Goal: Task Accomplishment & Management: Complete application form

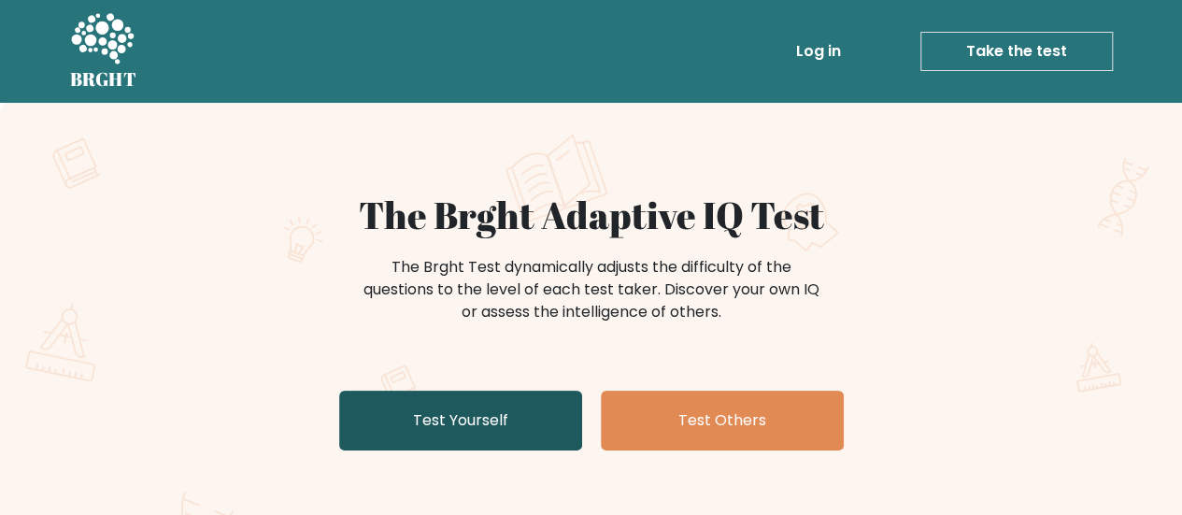
click at [428, 421] on link "Test Yourself" at bounding box center [460, 421] width 243 height 60
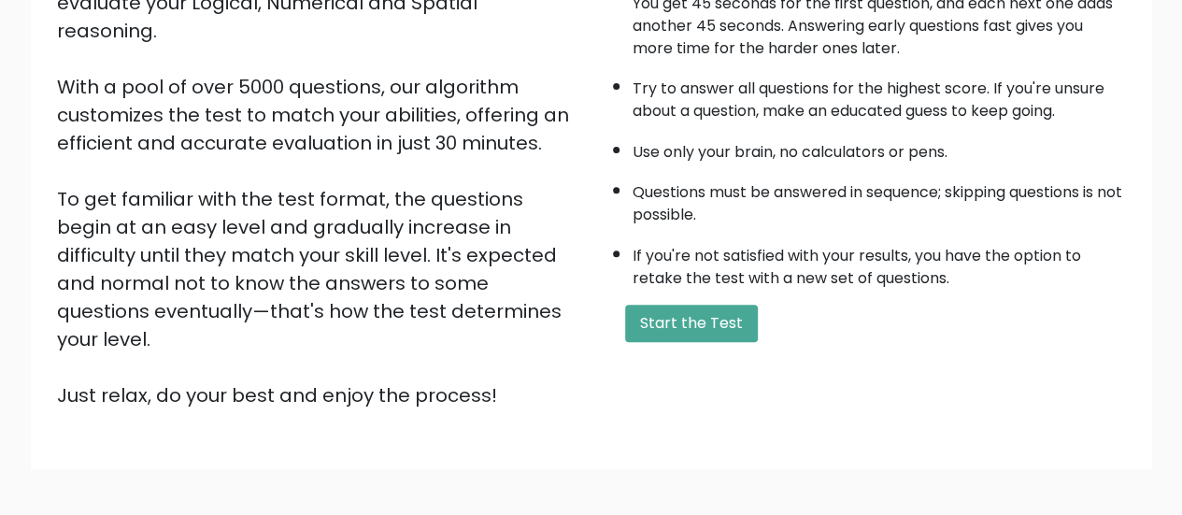
scroll to position [280, 0]
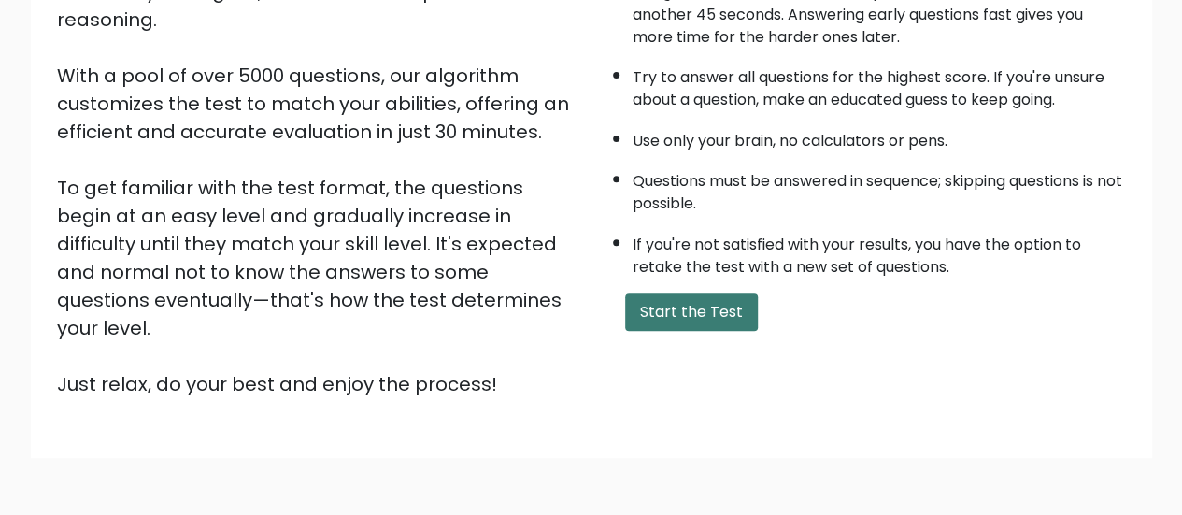
click at [668, 304] on button "Start the Test" at bounding box center [691, 311] width 133 height 37
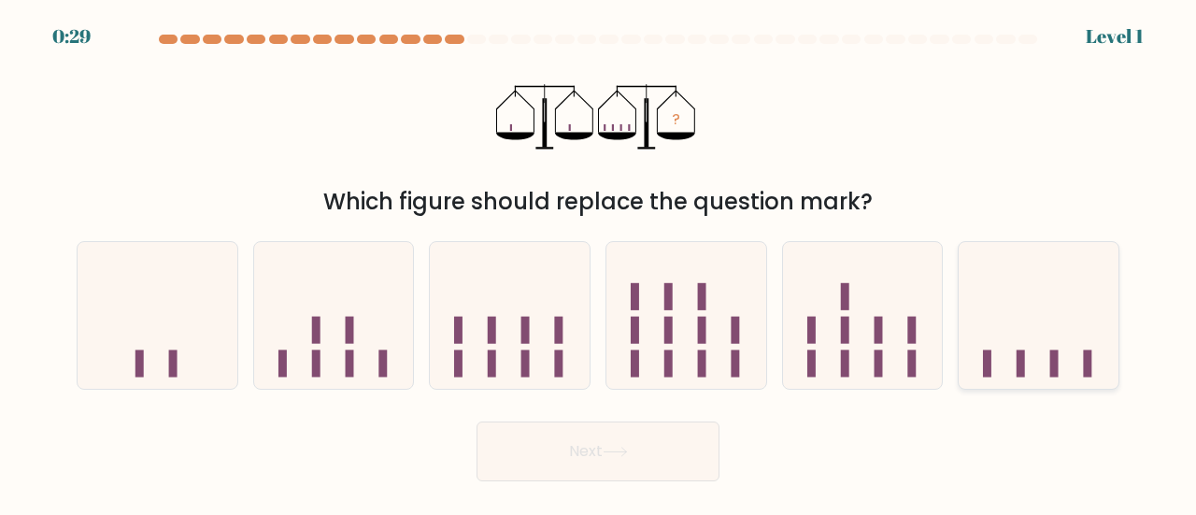
click at [1013, 326] on icon at bounding box center [1039, 316] width 160 height 132
click at [599, 263] on input "f." at bounding box center [598, 260] width 1 height 5
radio input "true"
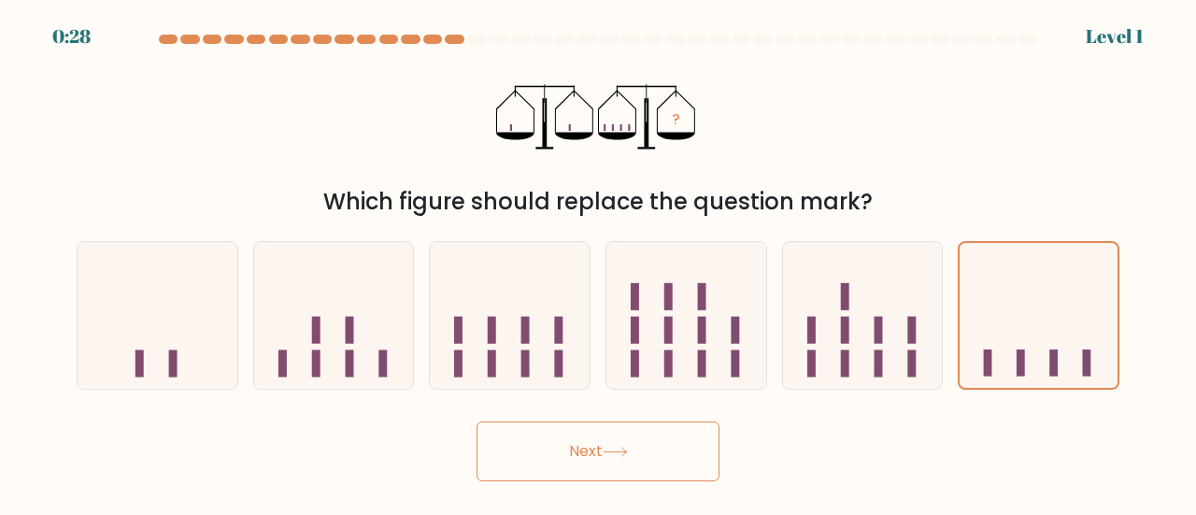
click at [646, 453] on button "Next" at bounding box center [598, 451] width 243 height 60
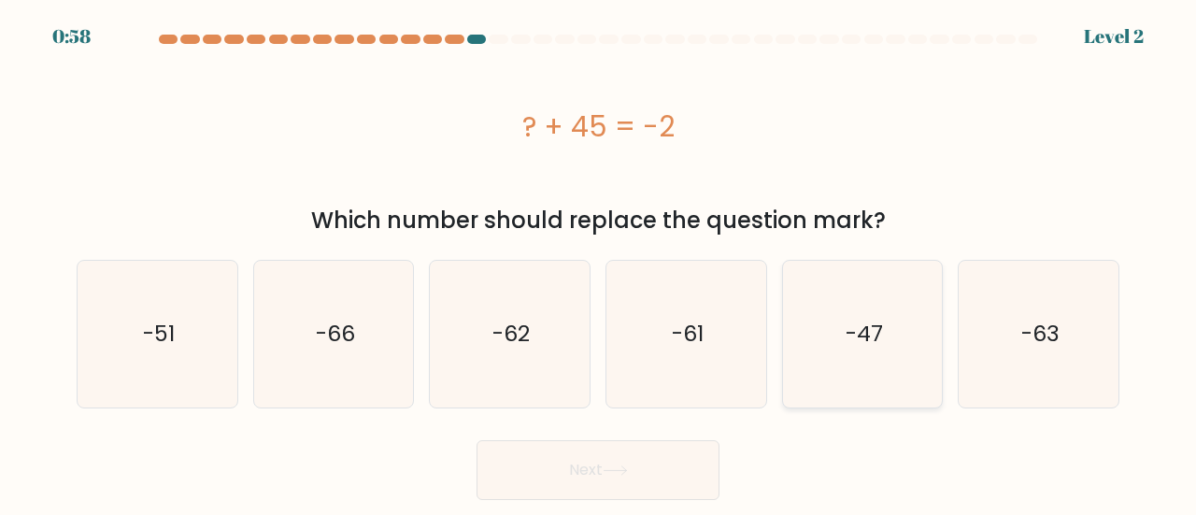
click at [864, 307] on icon "-47" at bounding box center [863, 334] width 147 height 147
click at [599, 263] on input "e. -47" at bounding box center [598, 260] width 1 height 5
radio input "true"
click at [671, 460] on button "Next" at bounding box center [598, 470] width 243 height 60
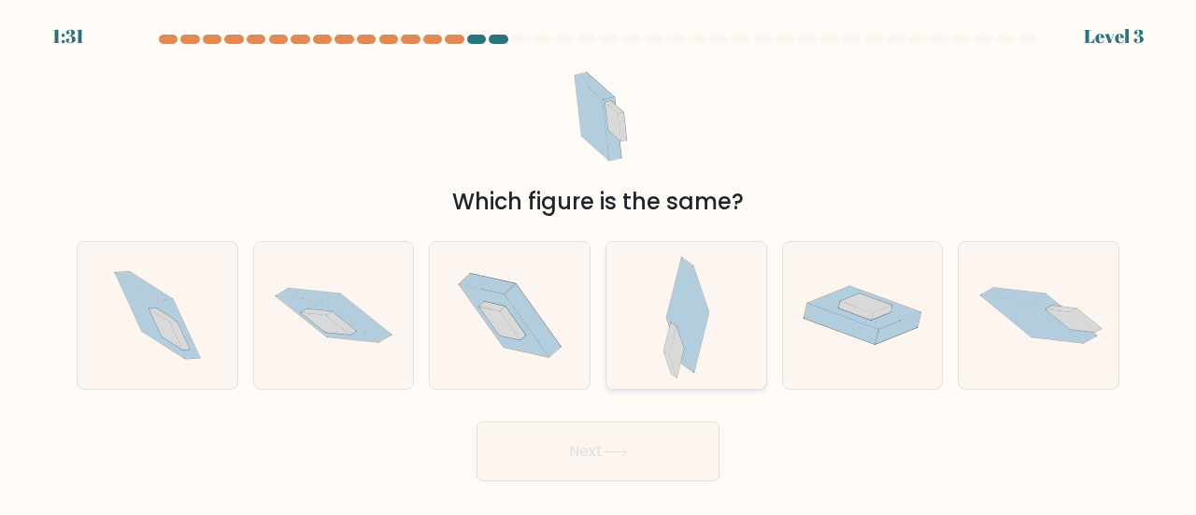
click at [685, 304] on icon at bounding box center [694, 319] width 31 height 107
click at [599, 263] on input "d." at bounding box center [598, 260] width 1 height 5
radio input "true"
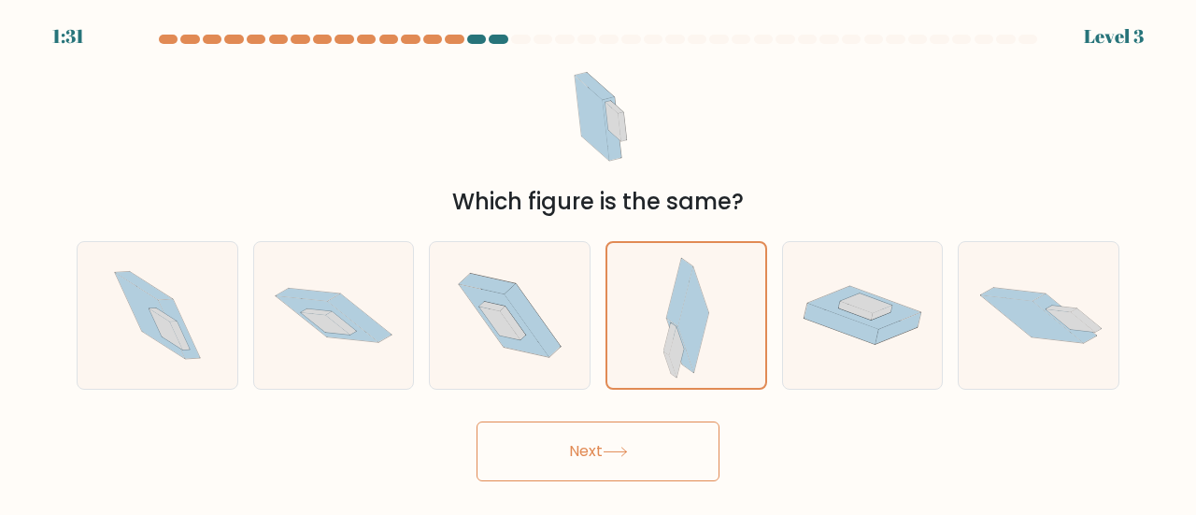
click at [609, 437] on button "Next" at bounding box center [598, 451] width 243 height 60
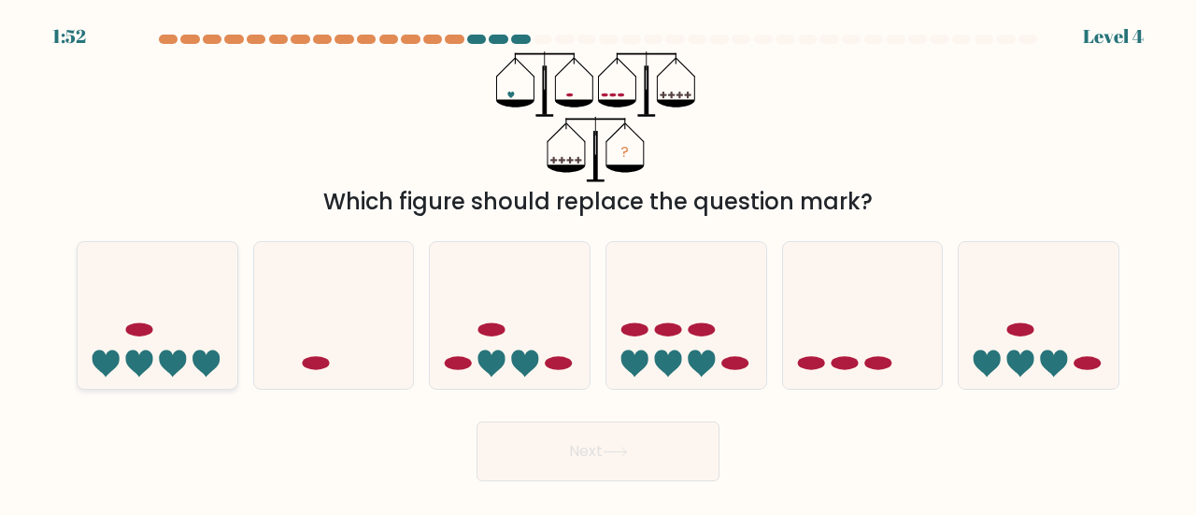
click at [116, 349] on icon at bounding box center [158, 316] width 160 height 132
click at [598, 263] on input "a." at bounding box center [598, 260] width 1 height 5
radio input "true"
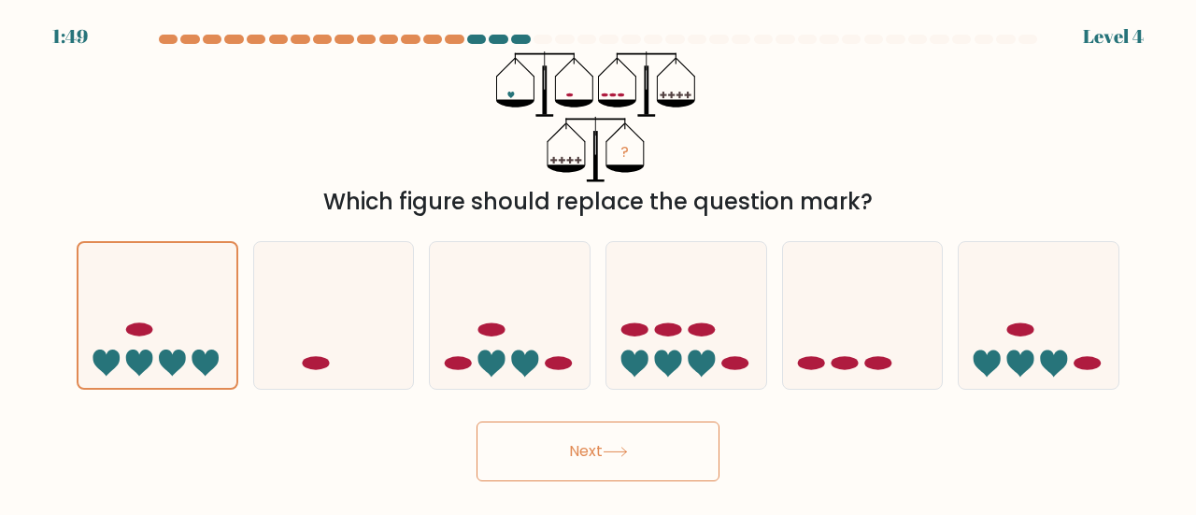
click at [587, 449] on button "Next" at bounding box center [598, 451] width 243 height 60
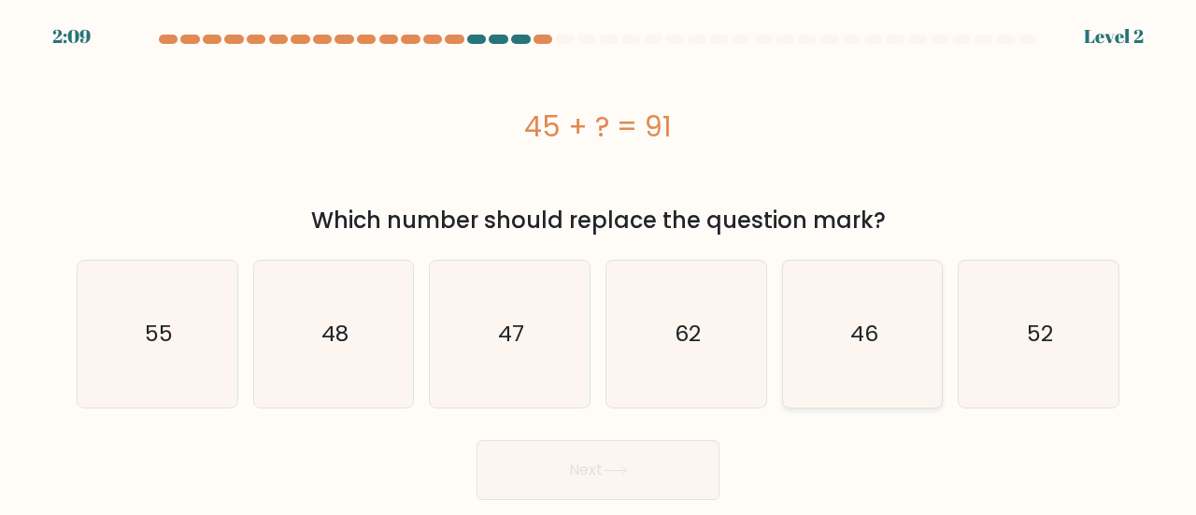
click at [832, 347] on icon "46" at bounding box center [863, 334] width 147 height 147
click at [599, 263] on input "e. 46" at bounding box center [598, 260] width 1 height 5
radio input "true"
click at [678, 481] on button "Next" at bounding box center [598, 470] width 243 height 60
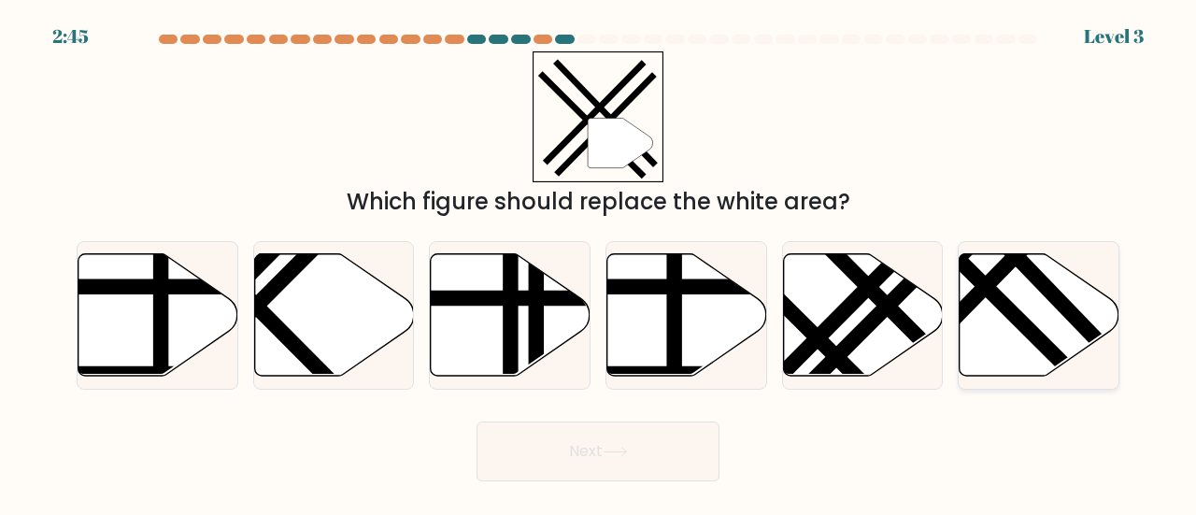
click at [1030, 340] on line at bounding box center [970, 270] width 254 height 253
click at [599, 263] on input "f." at bounding box center [598, 260] width 1 height 5
radio input "true"
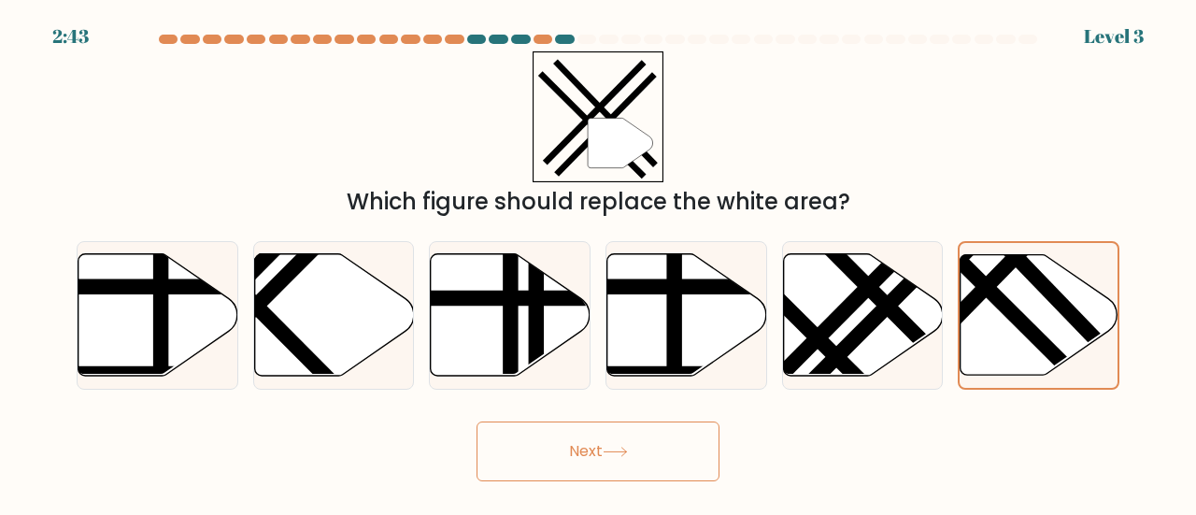
click at [679, 454] on button "Next" at bounding box center [598, 451] width 243 height 60
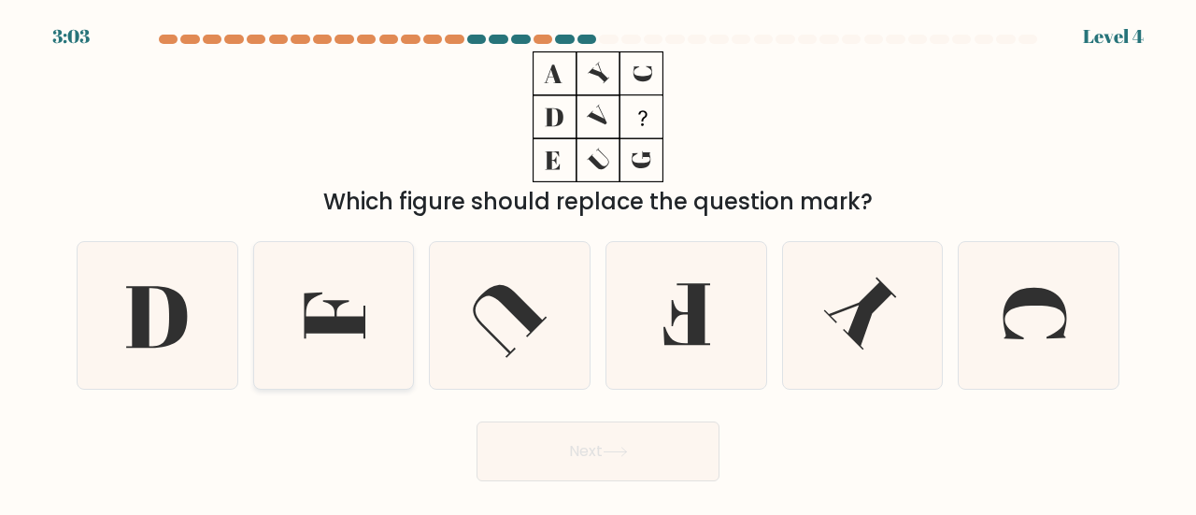
click at [390, 316] on icon at bounding box center [334, 315] width 147 height 147
click at [598, 263] on input "b." at bounding box center [598, 260] width 1 height 5
radio input "true"
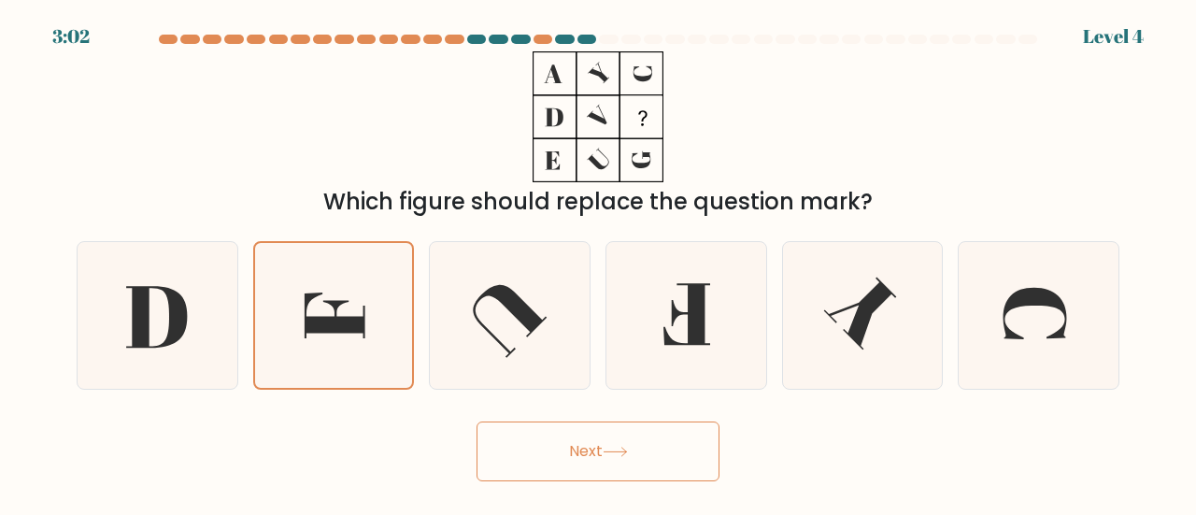
click at [645, 449] on button "Next" at bounding box center [598, 451] width 243 height 60
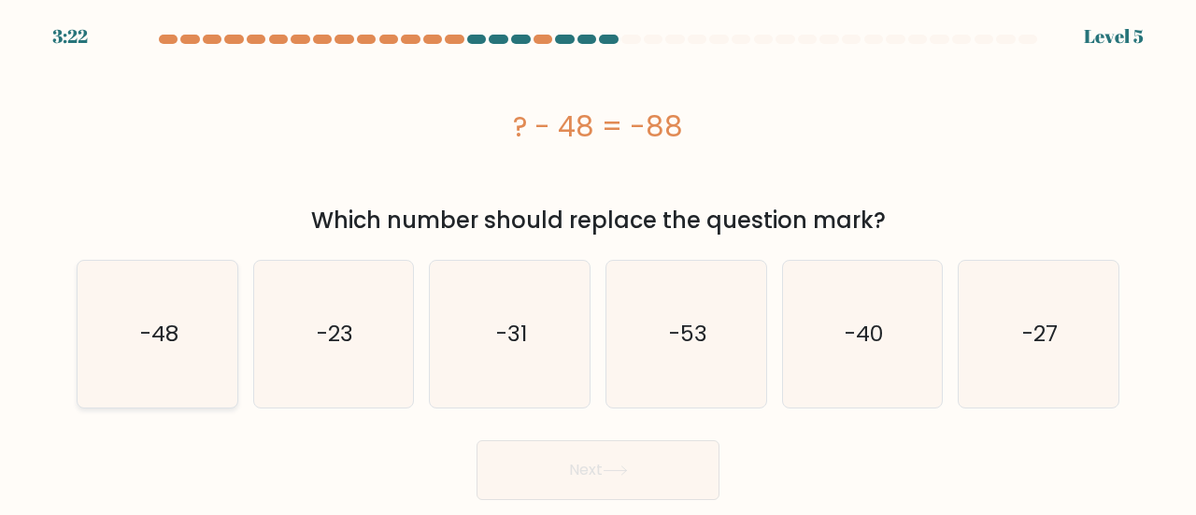
click at [206, 358] on icon "-48" at bounding box center [157, 334] width 147 height 147
click at [598, 263] on input "a. -48" at bounding box center [598, 260] width 1 height 5
radio input "true"
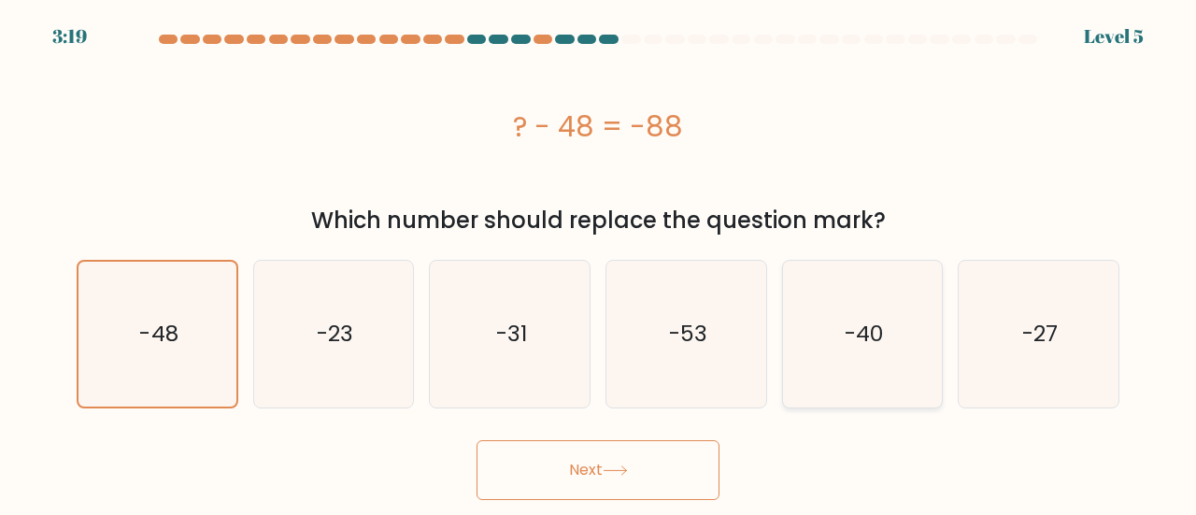
click at [893, 379] on icon "-40" at bounding box center [863, 334] width 147 height 147
click at [599, 263] on input "e. -40" at bounding box center [598, 260] width 1 height 5
radio input "true"
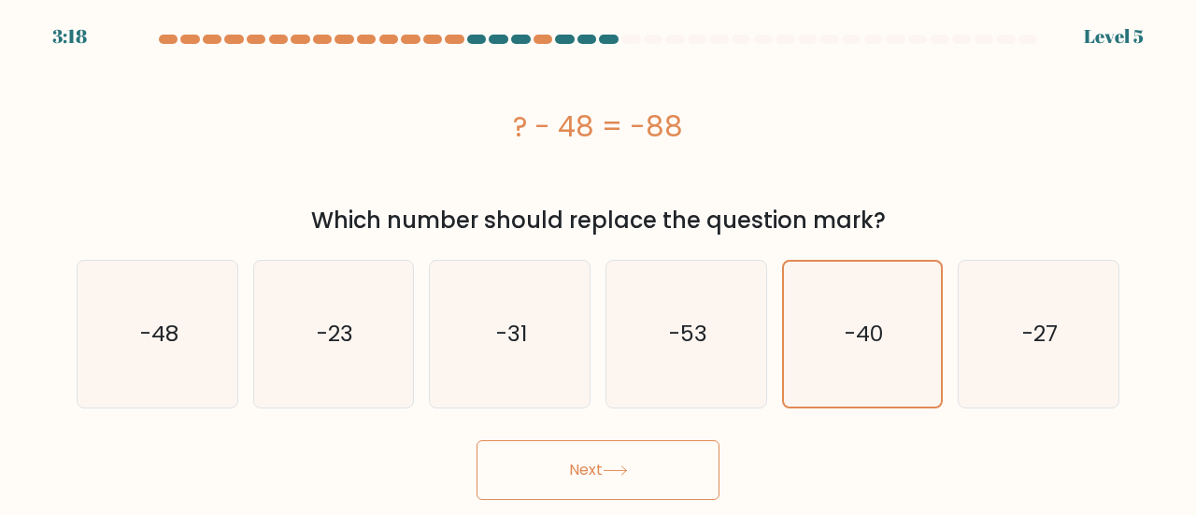
click at [634, 478] on button "Next" at bounding box center [598, 470] width 243 height 60
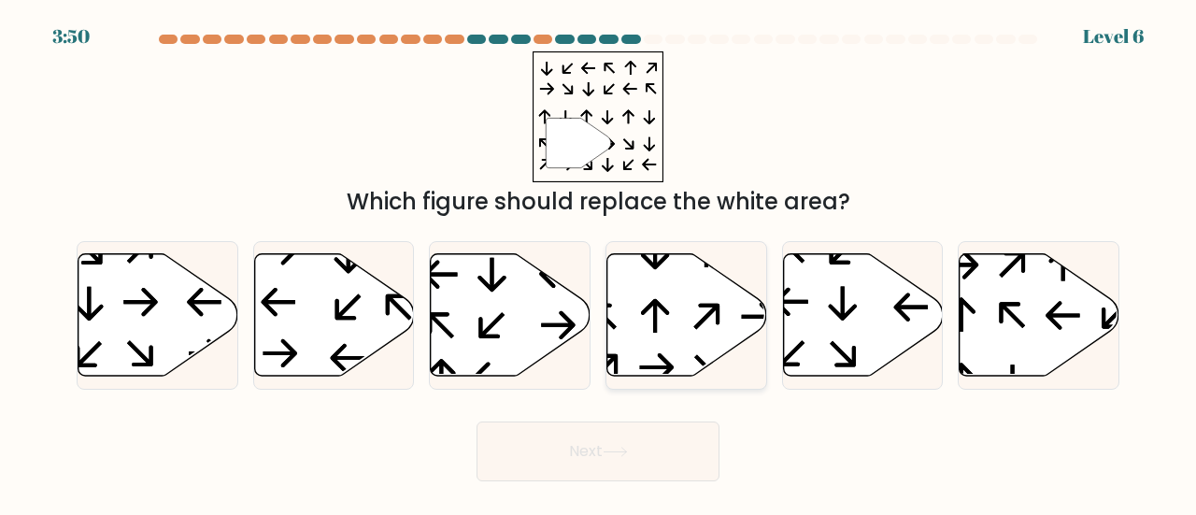
click at [688, 339] on icon at bounding box center [687, 314] width 160 height 122
click at [599, 263] on input "d." at bounding box center [598, 260] width 1 height 5
radio input "true"
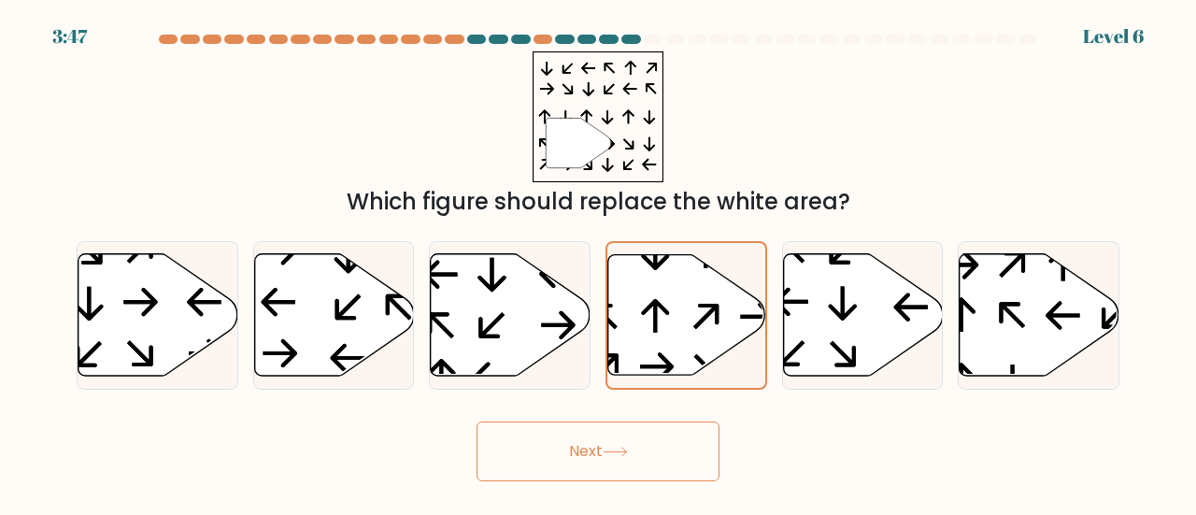
click at [624, 453] on icon at bounding box center [615, 452] width 25 height 10
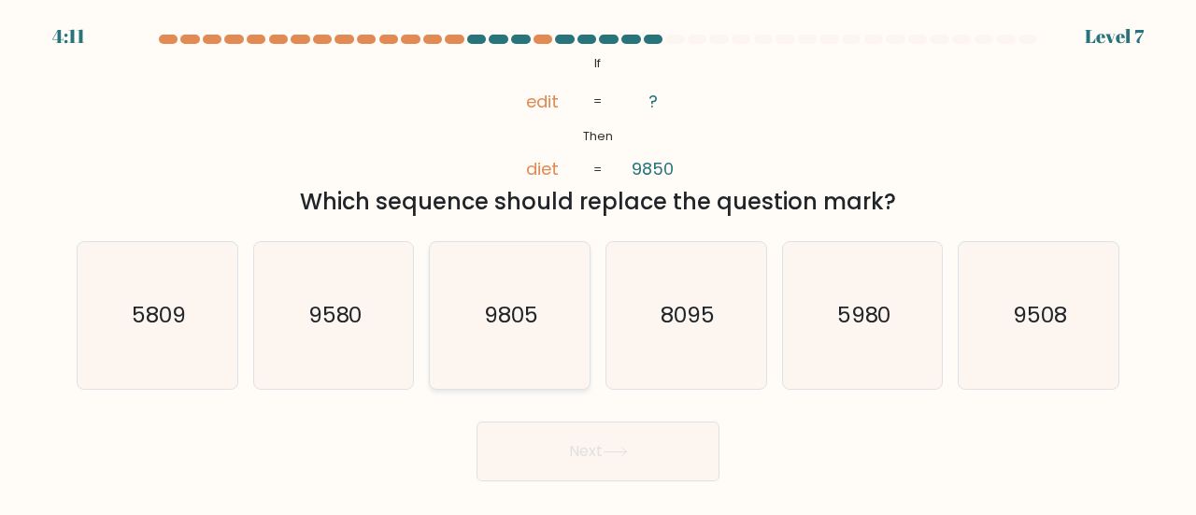
click at [512, 354] on icon "9805" at bounding box center [509, 315] width 147 height 147
click at [598, 263] on input "c. 9805" at bounding box center [598, 260] width 1 height 5
radio input "true"
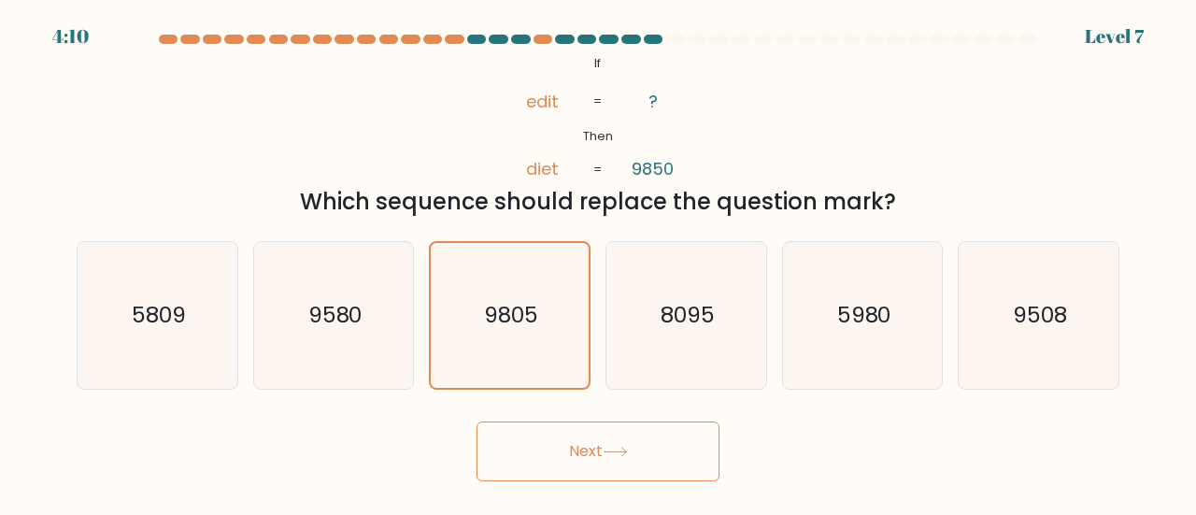
click at [574, 427] on button "Next" at bounding box center [598, 451] width 243 height 60
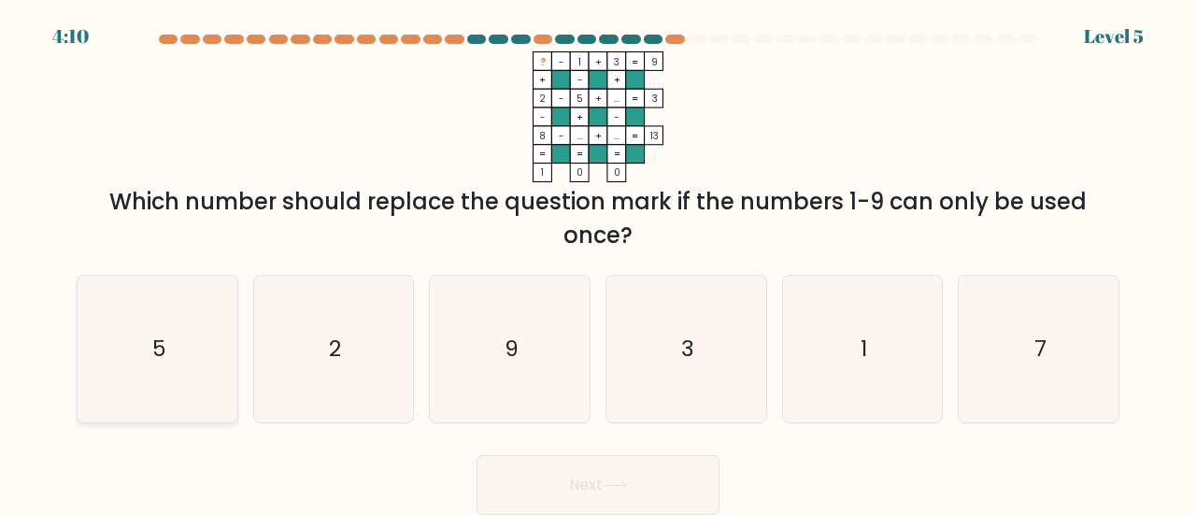
click at [144, 354] on icon "5" at bounding box center [157, 349] width 147 height 147
click at [598, 263] on input "a. 5" at bounding box center [598, 260] width 1 height 5
radio input "true"
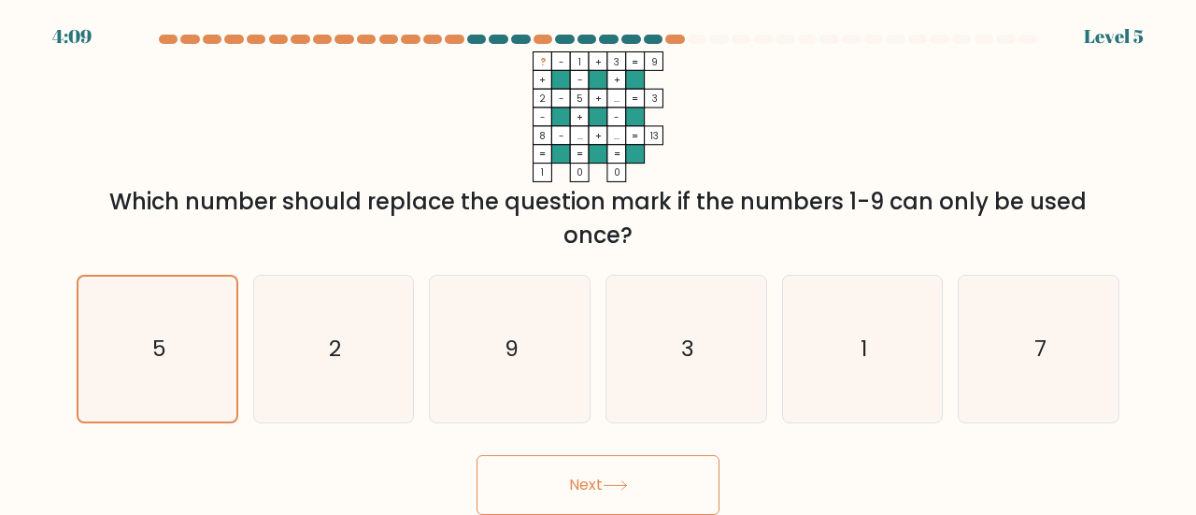
click at [617, 486] on icon at bounding box center [615, 485] width 25 height 10
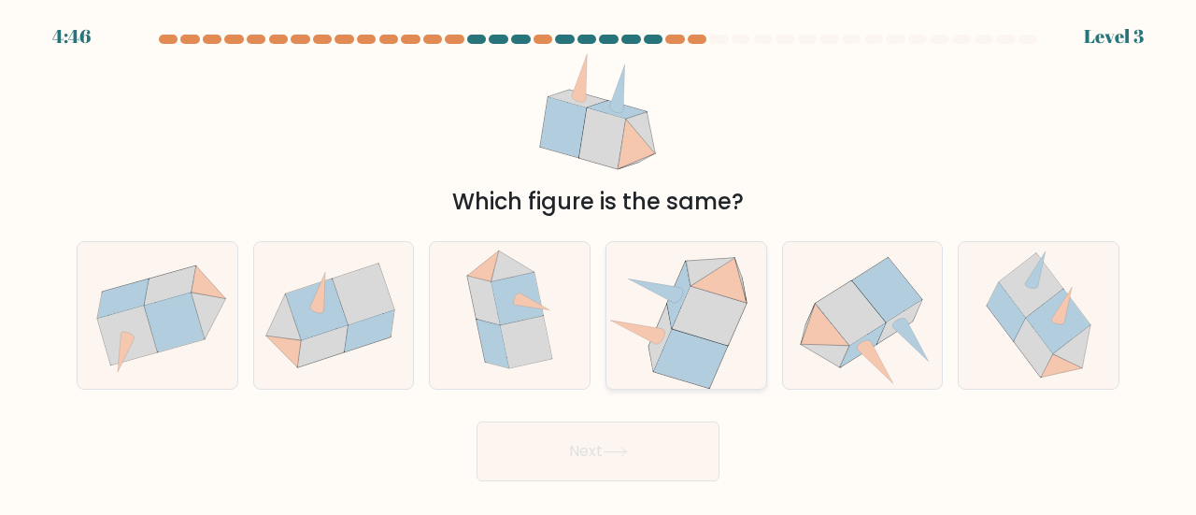
click at [716, 306] on icon at bounding box center [709, 316] width 74 height 59
click at [599, 263] on input "d." at bounding box center [598, 260] width 1 height 5
radio input "true"
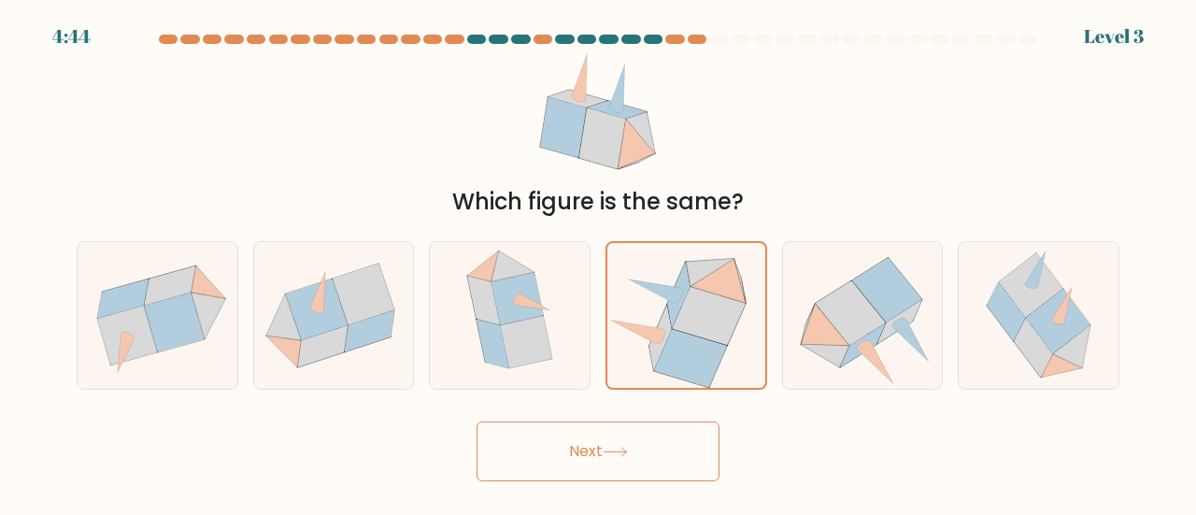
click at [664, 454] on button "Next" at bounding box center [598, 451] width 243 height 60
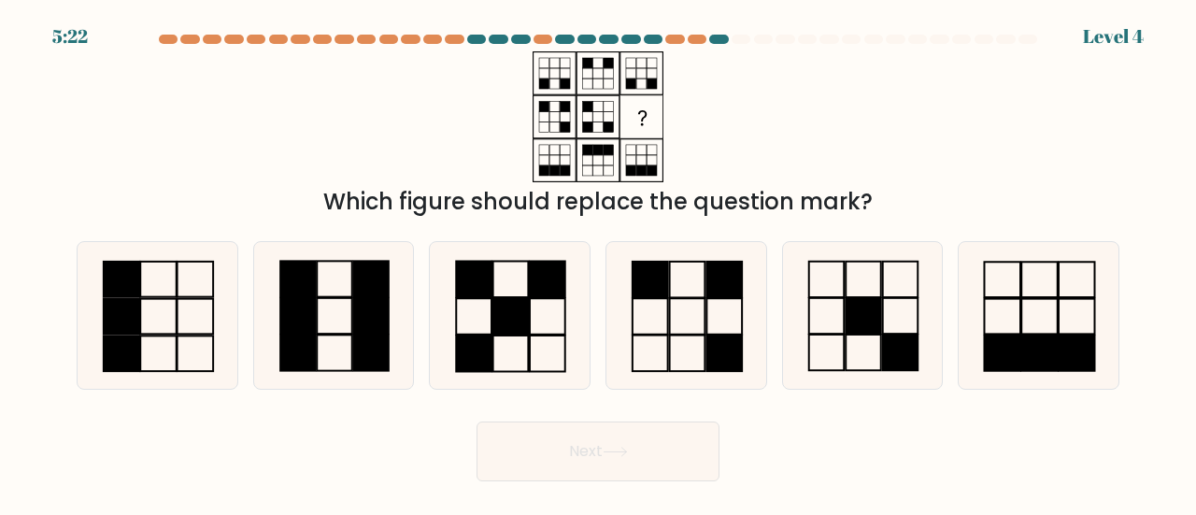
click at [868, 135] on div "Which figure should replace the question mark?" at bounding box center [597, 134] width 1065 height 167
click at [693, 330] on icon at bounding box center [686, 315] width 147 height 147
click at [599, 263] on input "d." at bounding box center [598, 260] width 1 height 5
radio input "true"
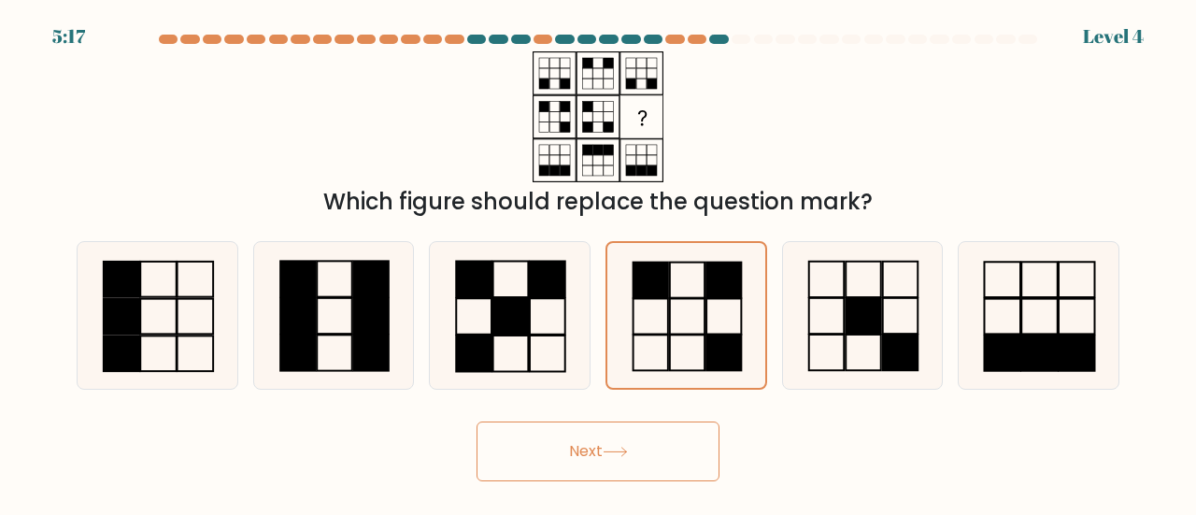
click at [659, 453] on button "Next" at bounding box center [598, 451] width 243 height 60
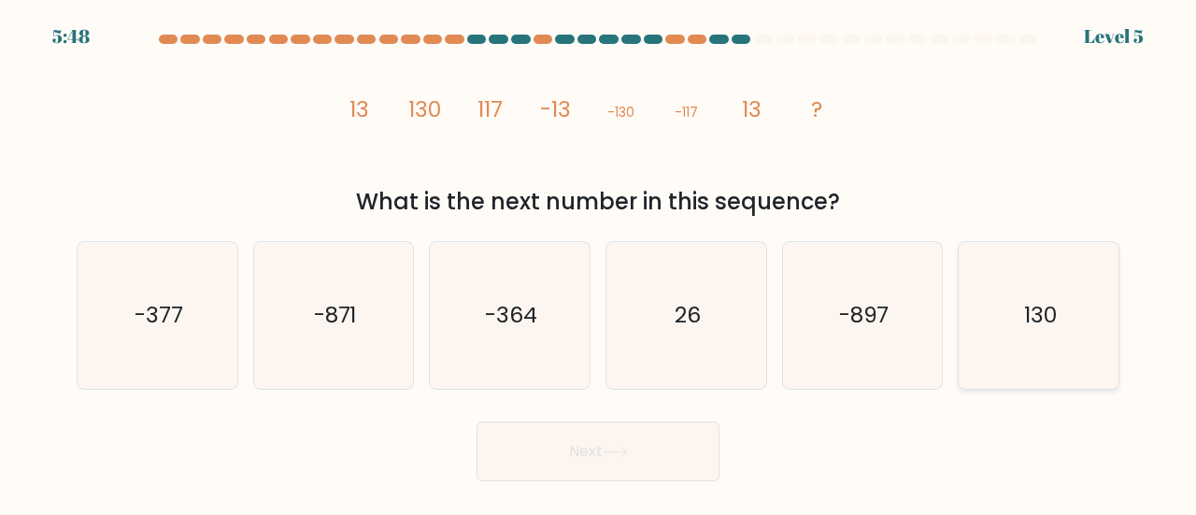
drag, startPoint x: 1019, startPoint y: 311, endPoint x: 995, endPoint y: 332, distance: 31.1
click at [1007, 321] on icon "130" at bounding box center [1038, 315] width 147 height 147
click at [599, 263] on input "f. 130" at bounding box center [598, 260] width 1 height 5
radio input "true"
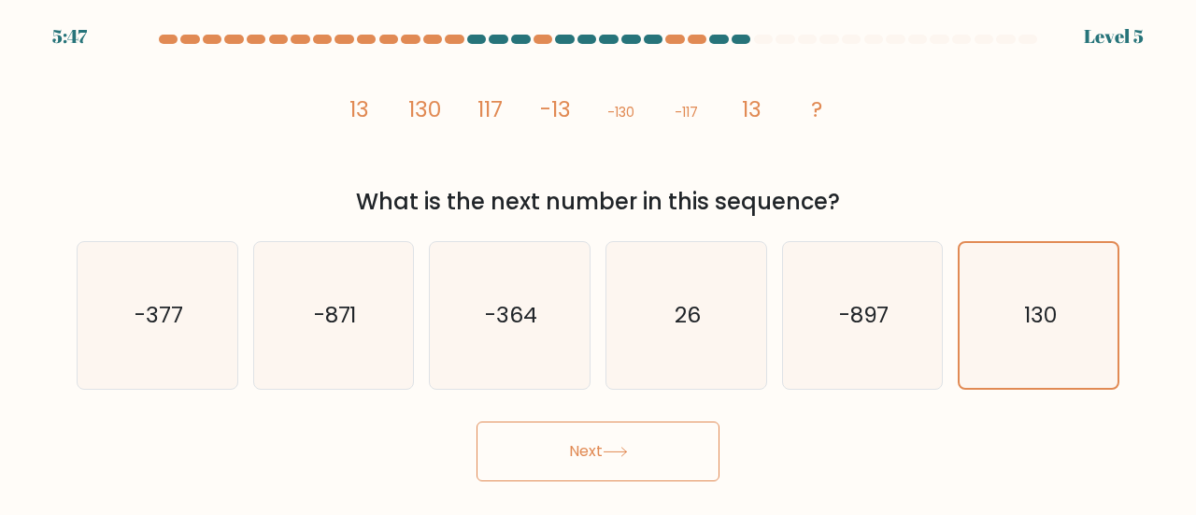
click at [563, 464] on button "Next" at bounding box center [598, 451] width 243 height 60
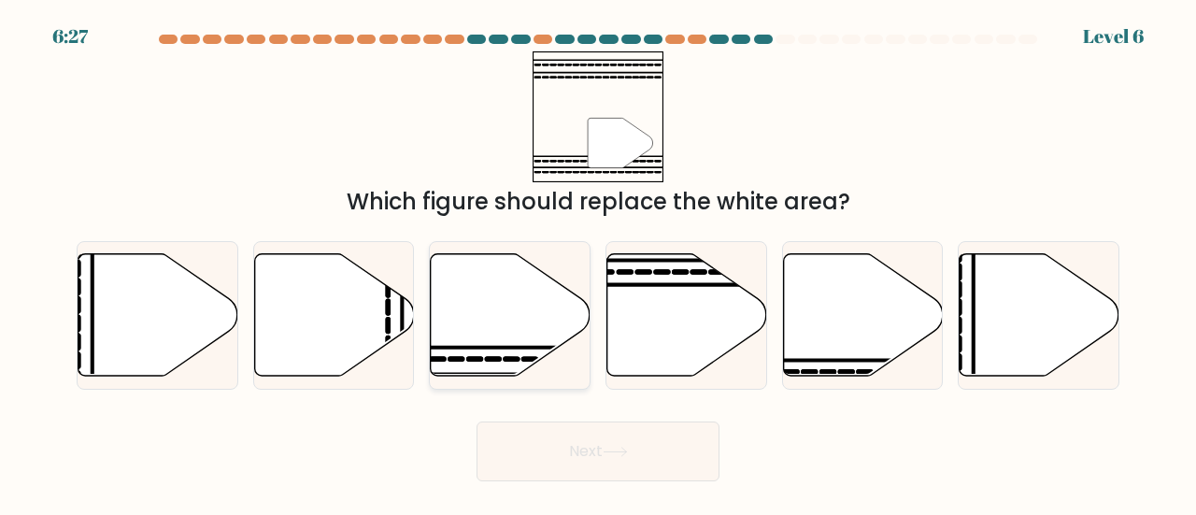
click at [512, 339] on icon at bounding box center [511, 314] width 160 height 122
click at [598, 263] on input "c." at bounding box center [598, 260] width 1 height 5
radio input "true"
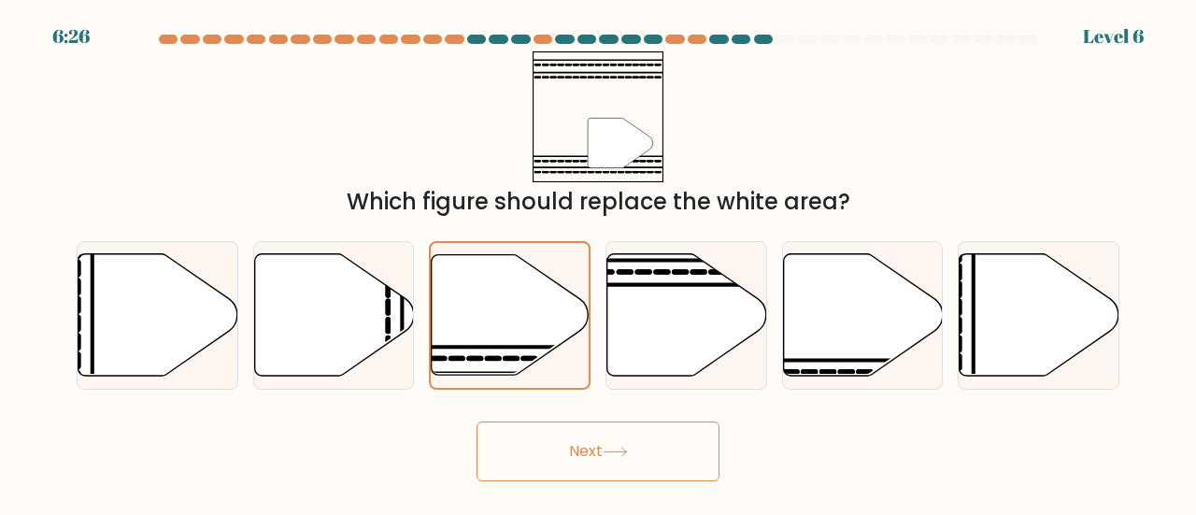
click at [621, 450] on icon at bounding box center [615, 452] width 25 height 10
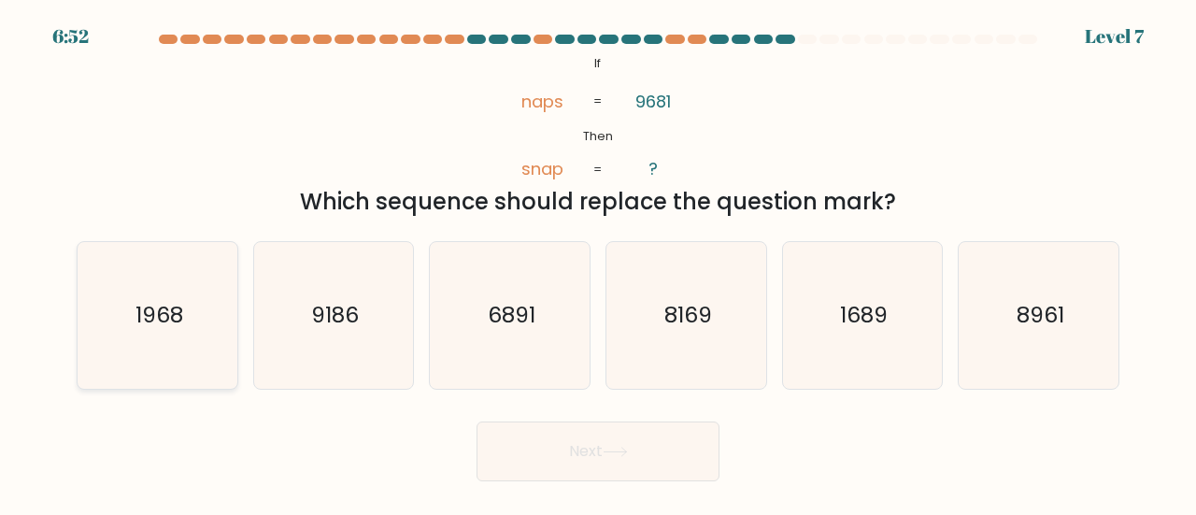
click at [210, 288] on icon "1968" at bounding box center [157, 315] width 147 height 147
click at [598, 263] on input "a. 1968" at bounding box center [598, 260] width 1 height 5
radio input "true"
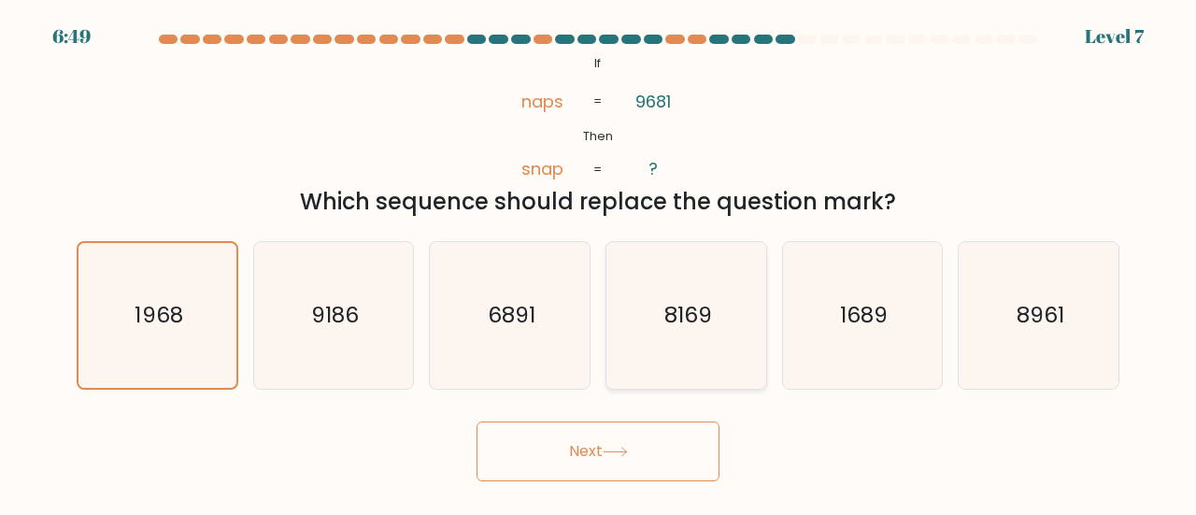
click at [696, 300] on text "8169" at bounding box center [688, 314] width 48 height 31
click at [599, 263] on input "d. 8169" at bounding box center [598, 260] width 1 height 5
radio input "true"
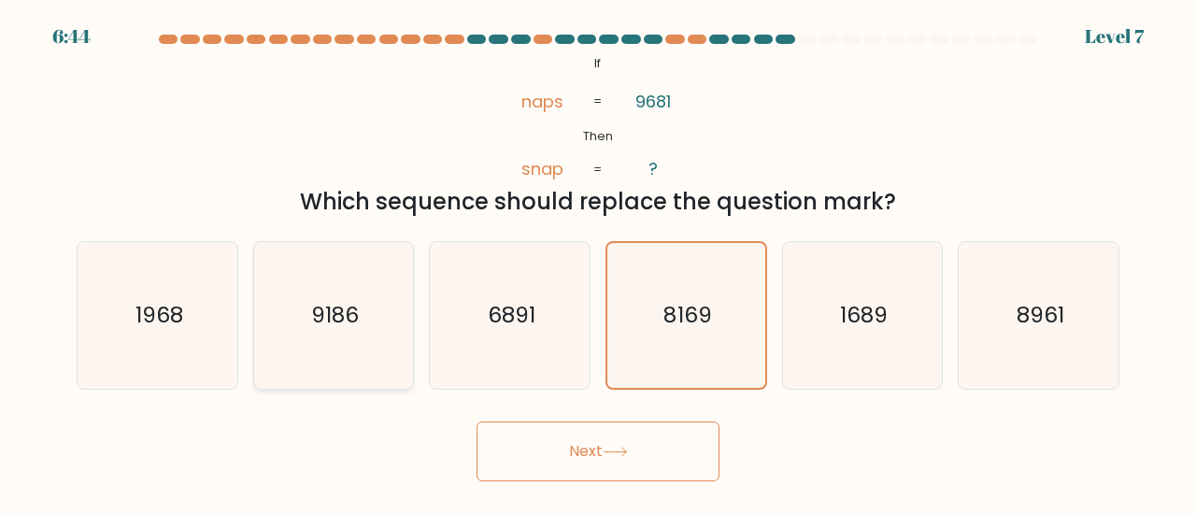
click at [361, 336] on icon "9186" at bounding box center [334, 315] width 147 height 147
click at [598, 263] on input "b. 9186" at bounding box center [598, 260] width 1 height 5
radio input "true"
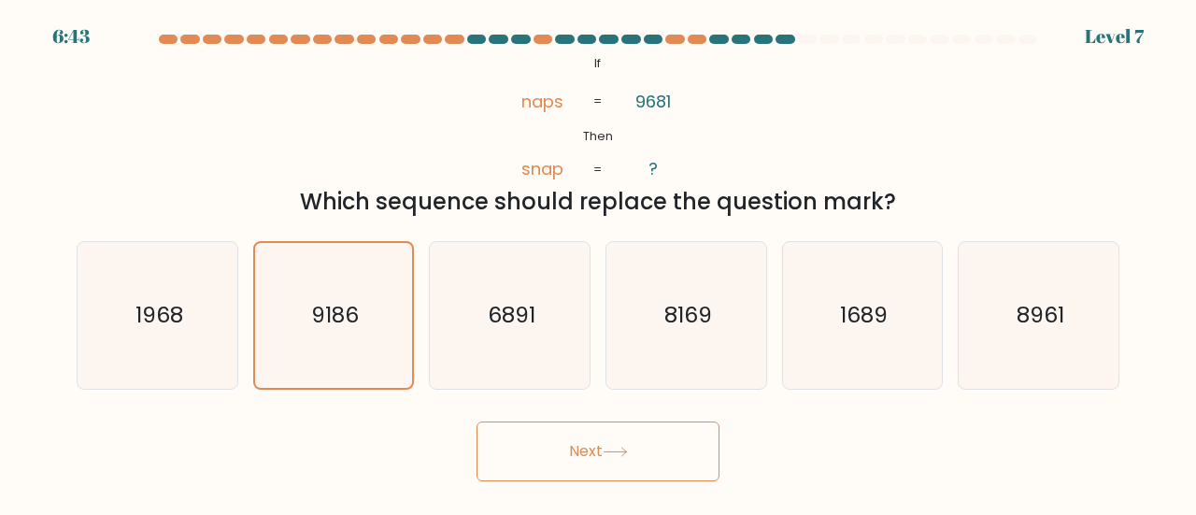
click at [619, 453] on icon at bounding box center [615, 452] width 25 height 10
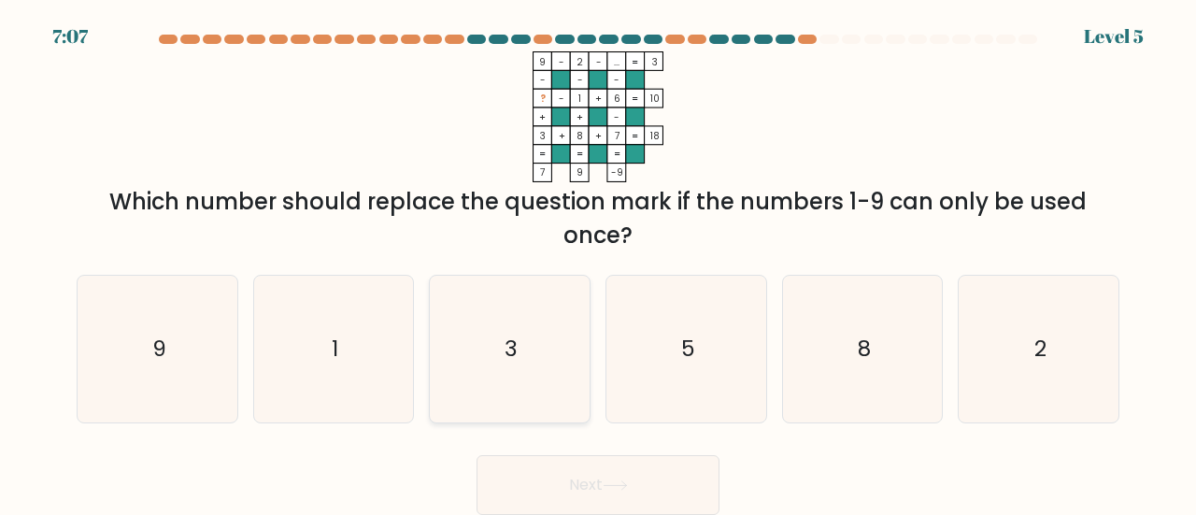
click at [521, 352] on icon "3" at bounding box center [509, 349] width 147 height 147
click at [598, 263] on input "c. 3" at bounding box center [598, 260] width 1 height 5
radio input "true"
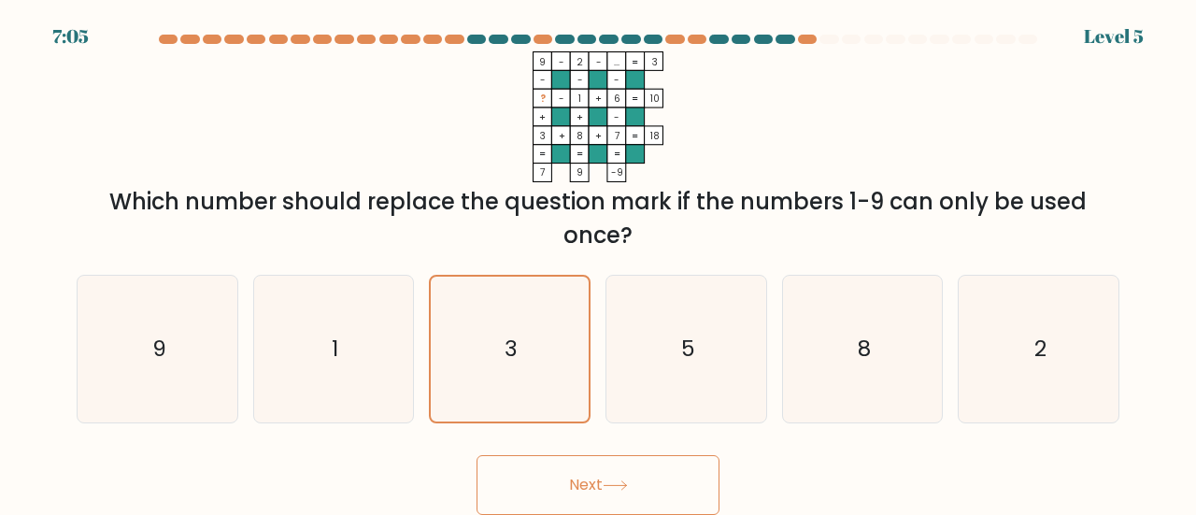
click at [624, 479] on button "Next" at bounding box center [598, 485] width 243 height 60
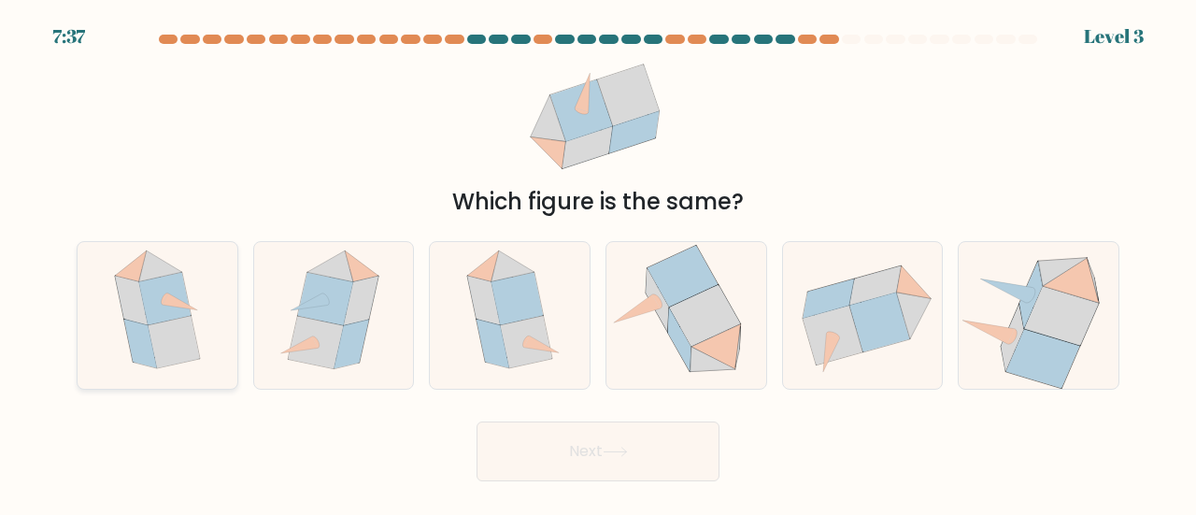
click at [168, 313] on icon at bounding box center [165, 299] width 52 height 52
click at [598, 263] on input "a." at bounding box center [598, 260] width 1 height 5
radio input "true"
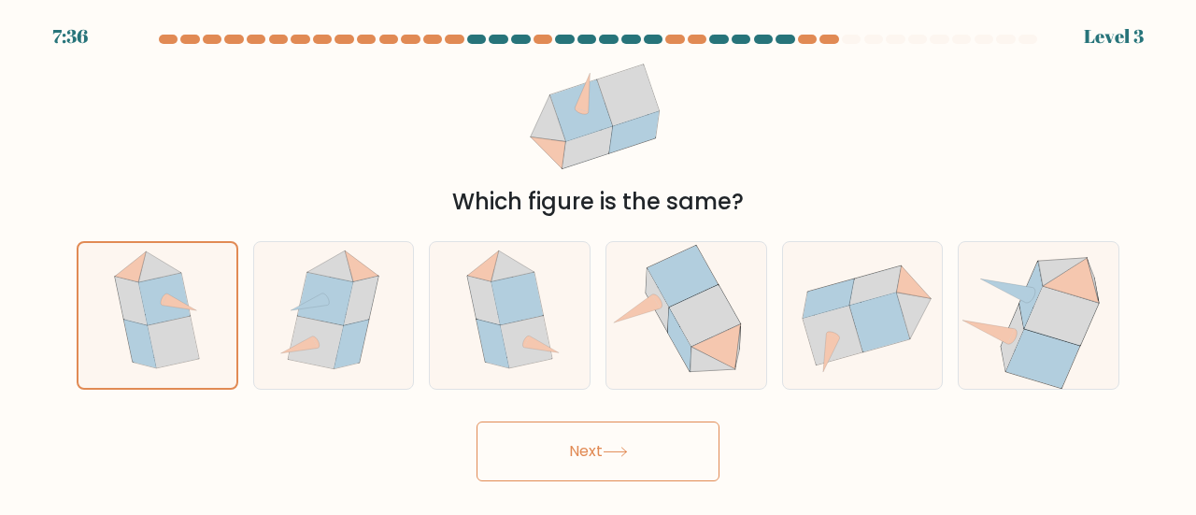
click at [587, 466] on button "Next" at bounding box center [598, 451] width 243 height 60
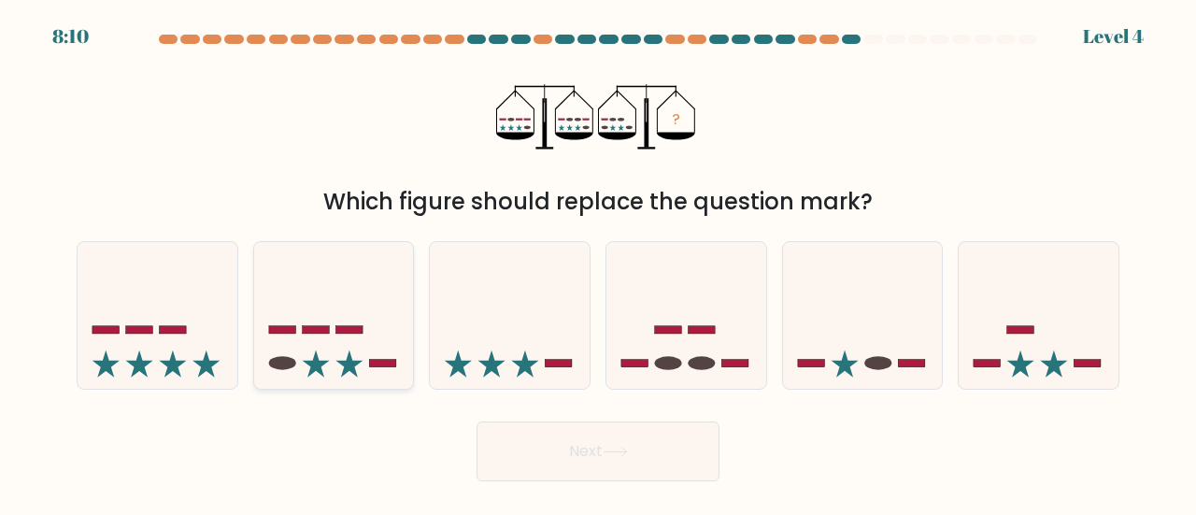
click at [352, 345] on icon at bounding box center [334, 316] width 160 height 132
click at [598, 263] on input "b." at bounding box center [598, 260] width 1 height 5
radio input "true"
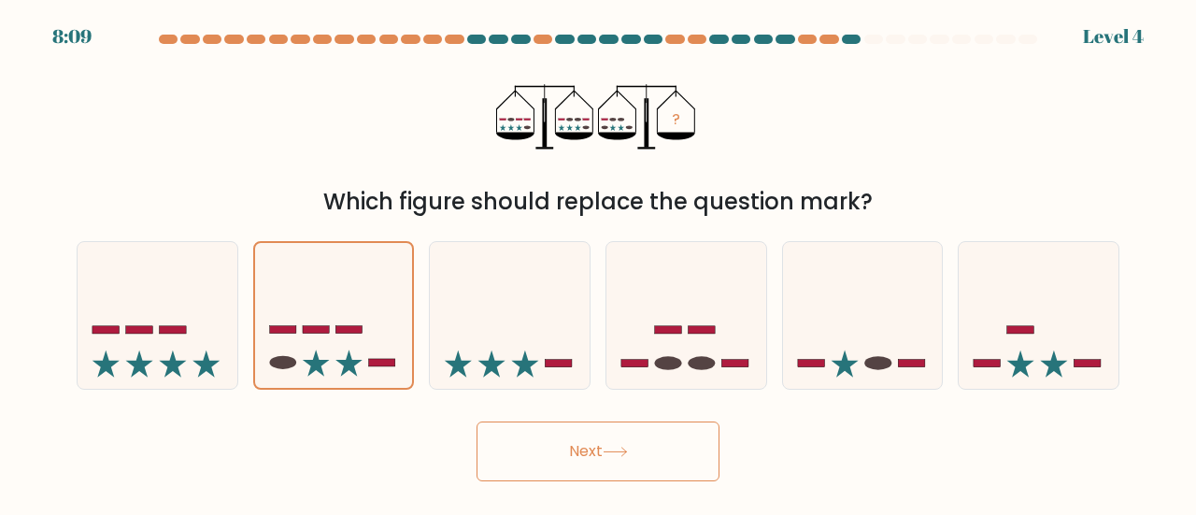
click at [555, 432] on button "Next" at bounding box center [598, 451] width 243 height 60
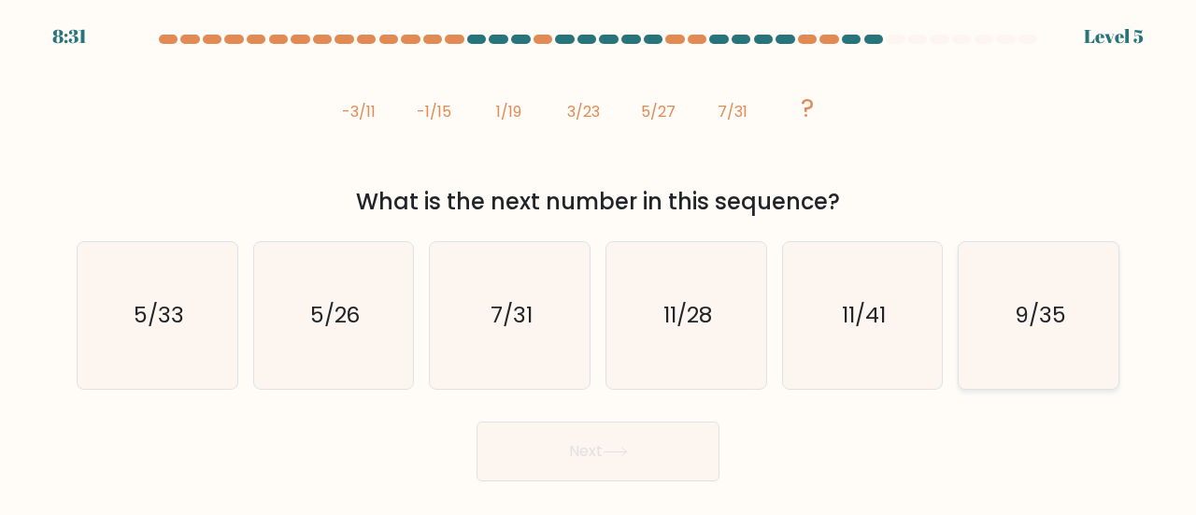
click at [1061, 350] on icon "9/35" at bounding box center [1038, 315] width 147 height 147
click at [599, 263] on input "f. 9/35" at bounding box center [598, 260] width 1 height 5
radio input "true"
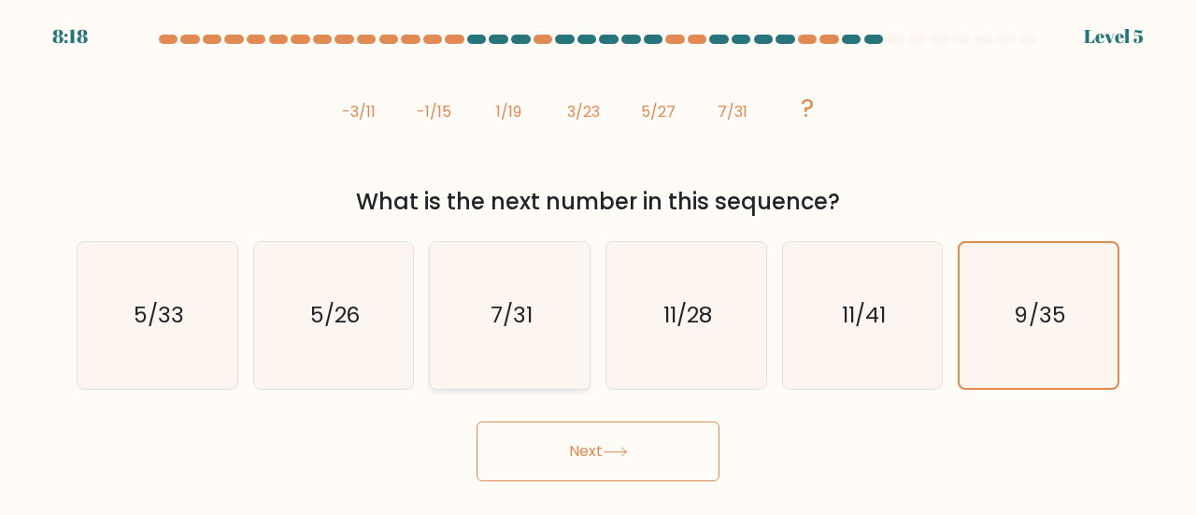
click at [531, 328] on text "7/31" at bounding box center [512, 314] width 42 height 31
click at [598, 263] on input "c. 7/31" at bounding box center [598, 260] width 1 height 5
radio input "true"
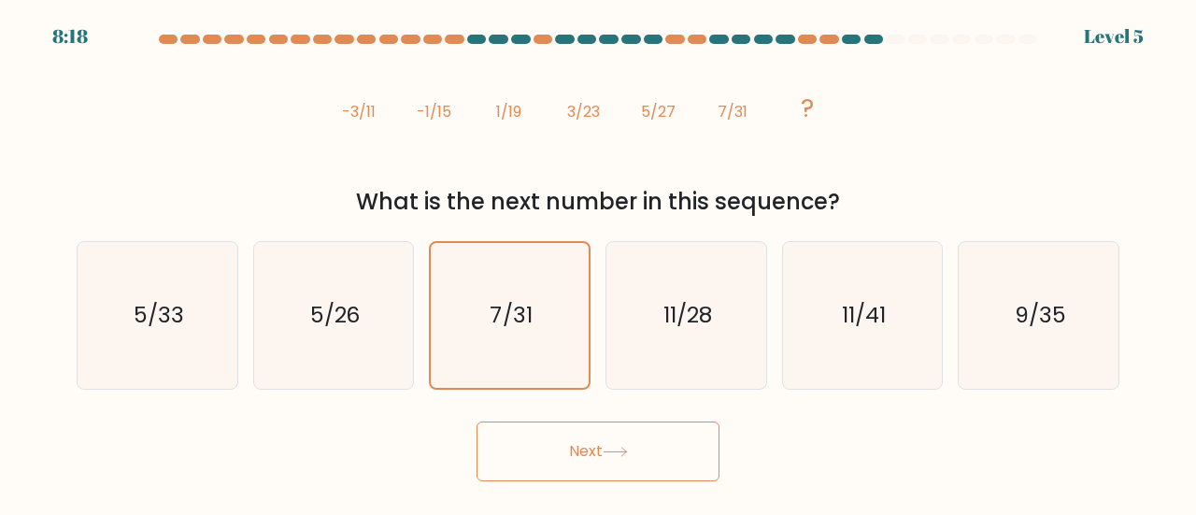
click at [552, 438] on button "Next" at bounding box center [598, 451] width 243 height 60
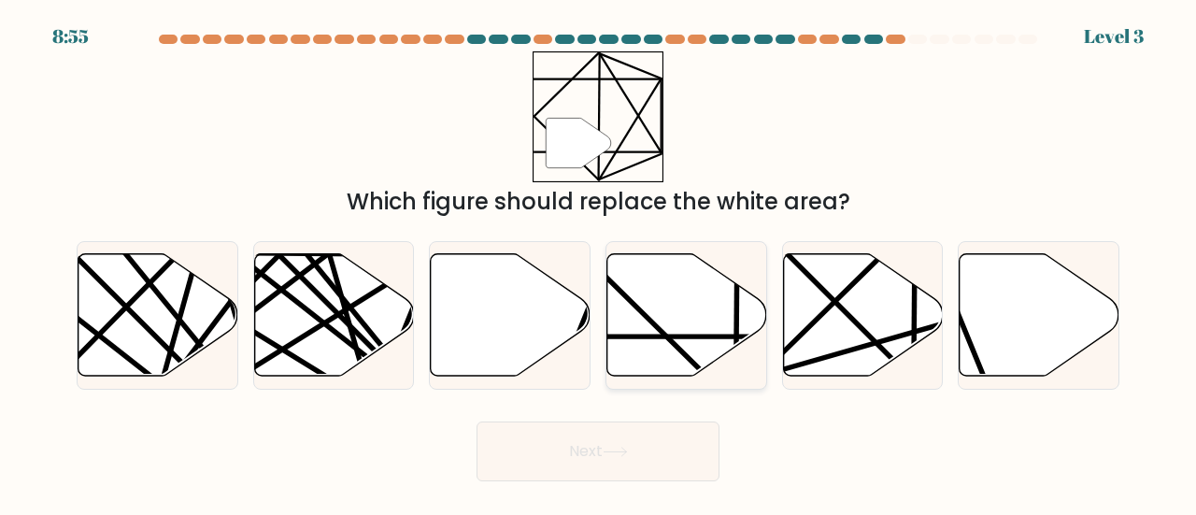
click at [669, 314] on icon at bounding box center [687, 314] width 160 height 122
click at [599, 263] on input "d." at bounding box center [598, 260] width 1 height 5
radio input "true"
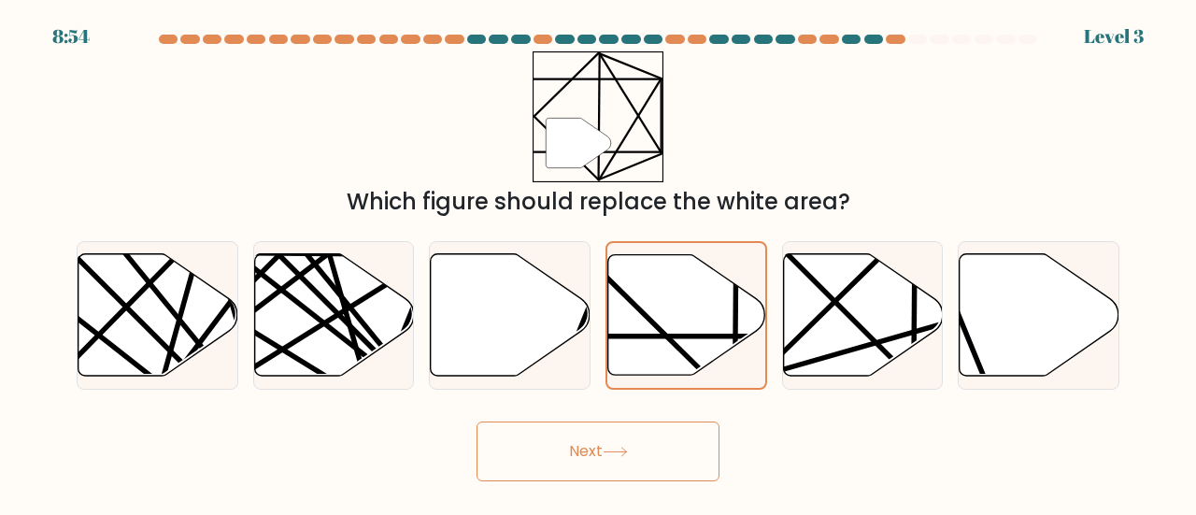
click at [656, 446] on button "Next" at bounding box center [598, 451] width 243 height 60
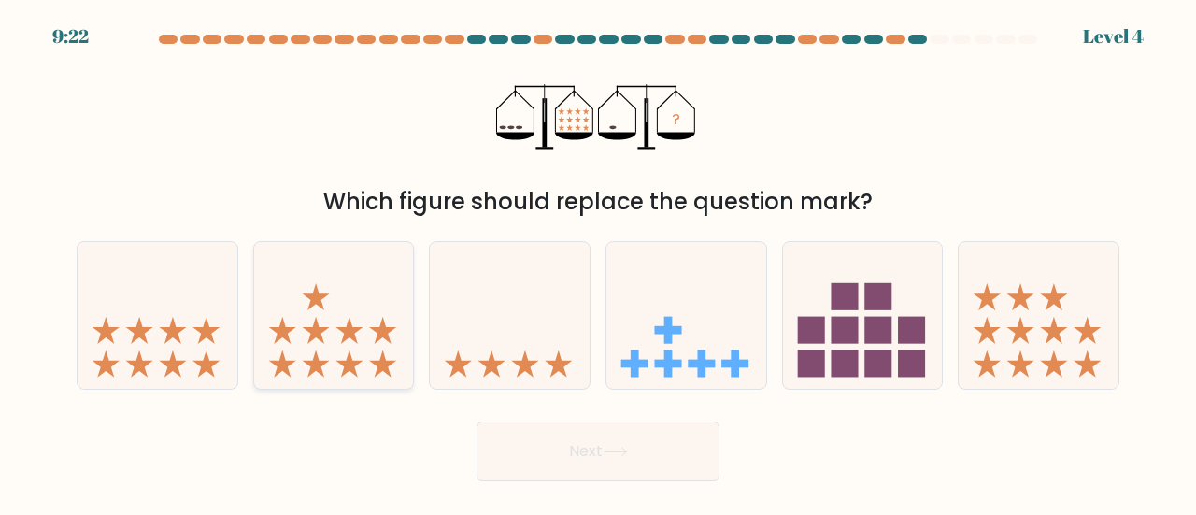
click at [370, 357] on icon at bounding box center [334, 316] width 160 height 132
click at [598, 263] on input "b." at bounding box center [598, 260] width 1 height 5
radio input "true"
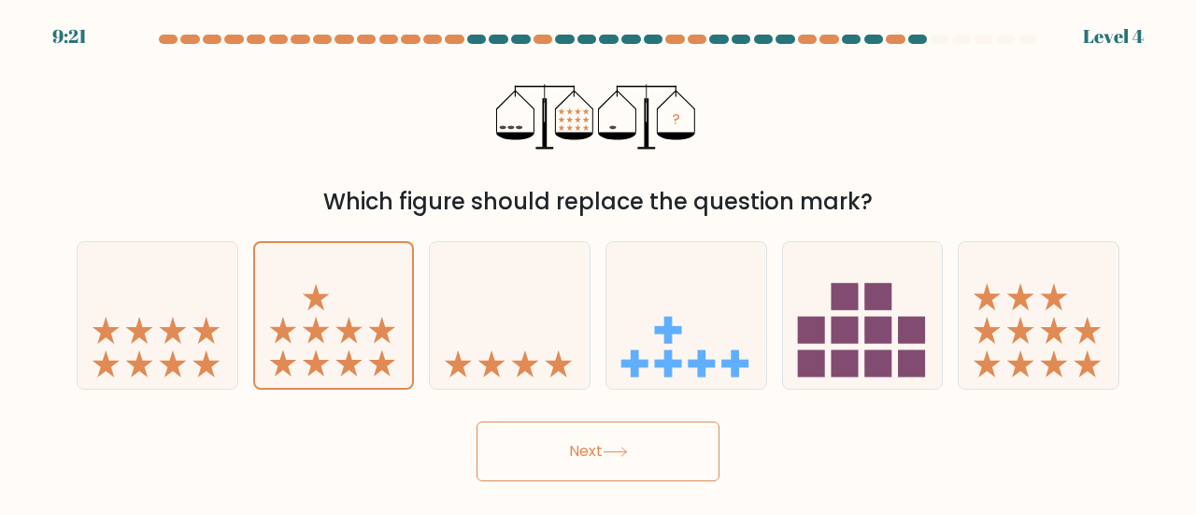
click at [569, 460] on button "Next" at bounding box center [598, 451] width 243 height 60
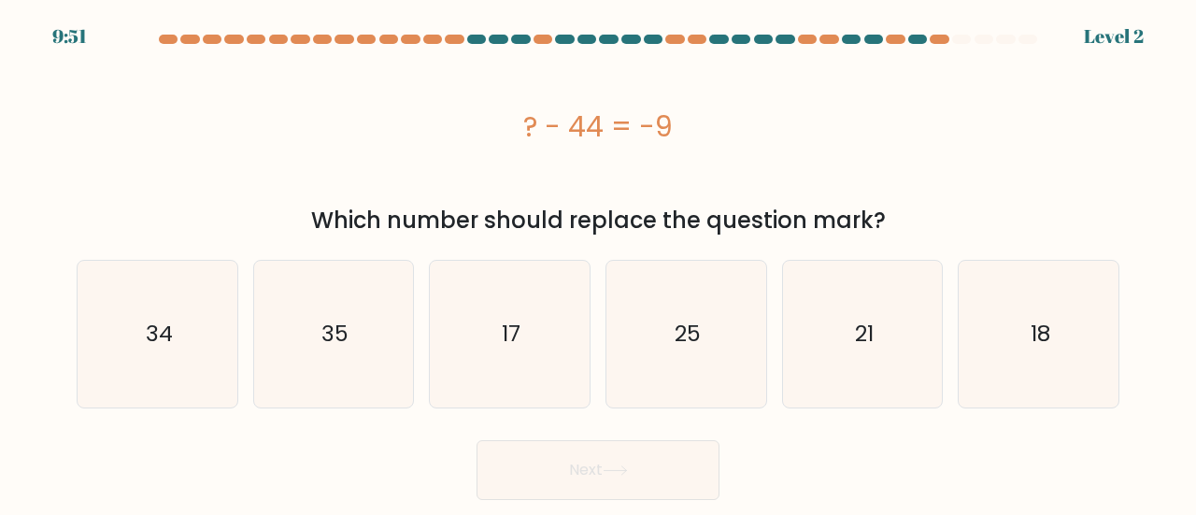
click at [520, 40] on div at bounding box center [520, 39] width 19 height 9
click at [761, 350] on div "25" at bounding box center [687, 334] width 162 height 149
click at [599, 263] on input "d. 25" at bounding box center [598, 260] width 1 height 5
radio input "true"
drag, startPoint x: 117, startPoint y: 344, endPoint x: 351, endPoint y: 350, distance: 234.7
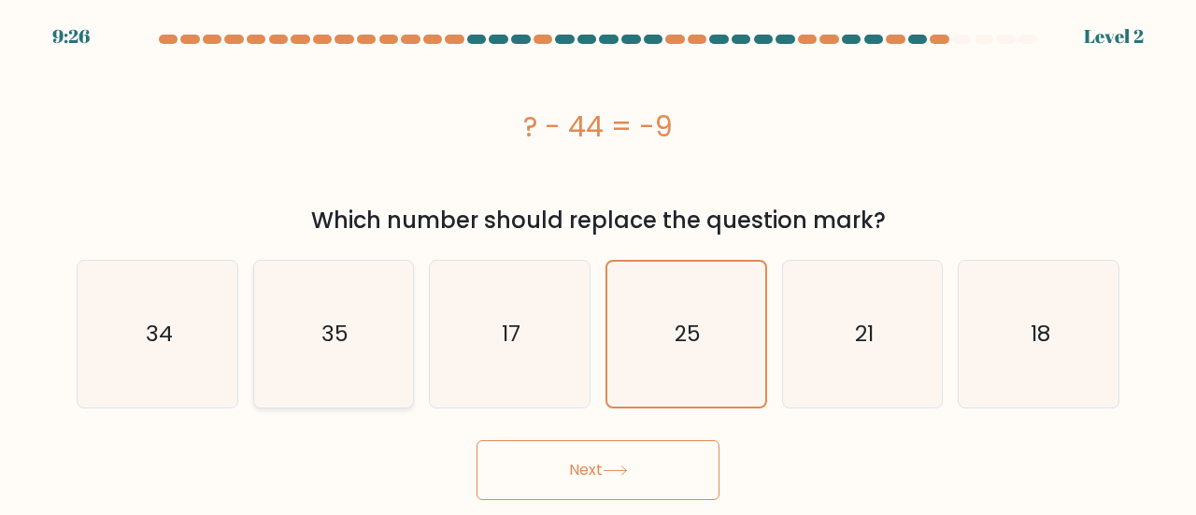
click at [118, 344] on icon "34" at bounding box center [157, 334] width 147 height 147
click at [598, 263] on input "a. 34" at bounding box center [598, 260] width 1 height 5
radio input "true"
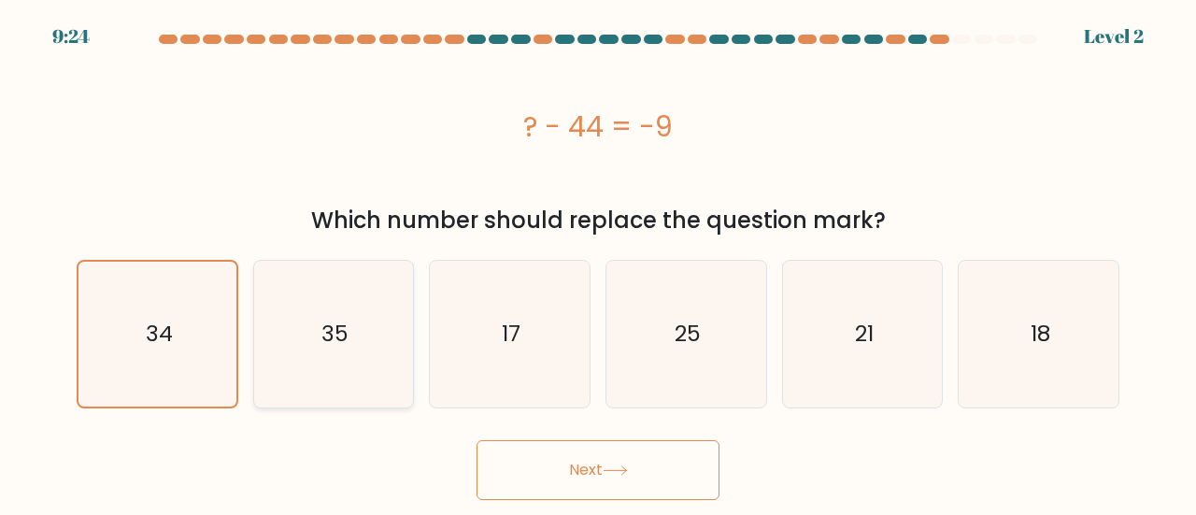
click at [398, 345] on icon "35" at bounding box center [334, 334] width 147 height 147
click at [598, 263] on input "b. 35" at bounding box center [598, 260] width 1 height 5
radio input "true"
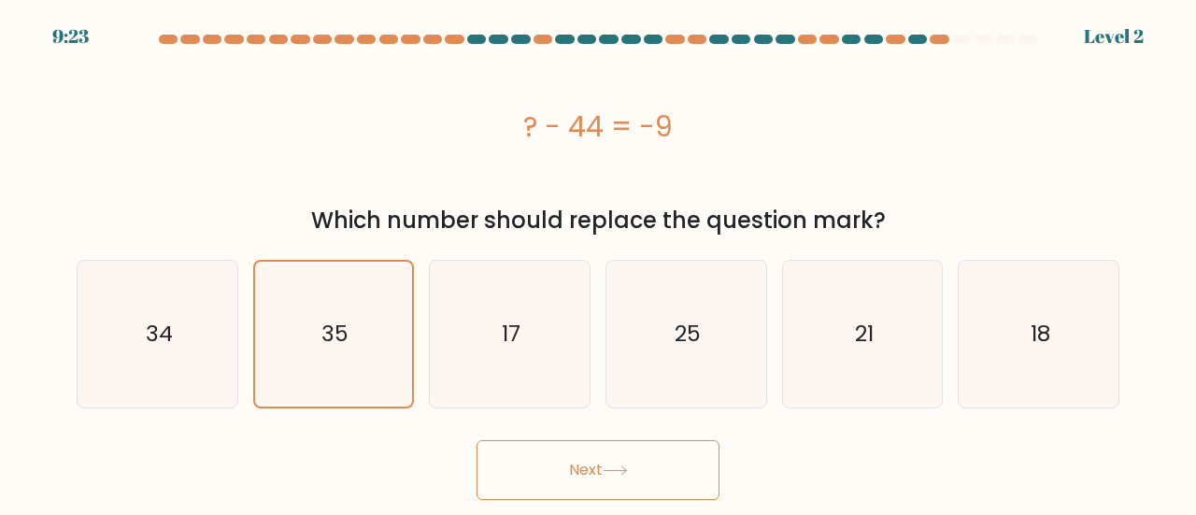
click at [565, 476] on button "Next" at bounding box center [598, 470] width 243 height 60
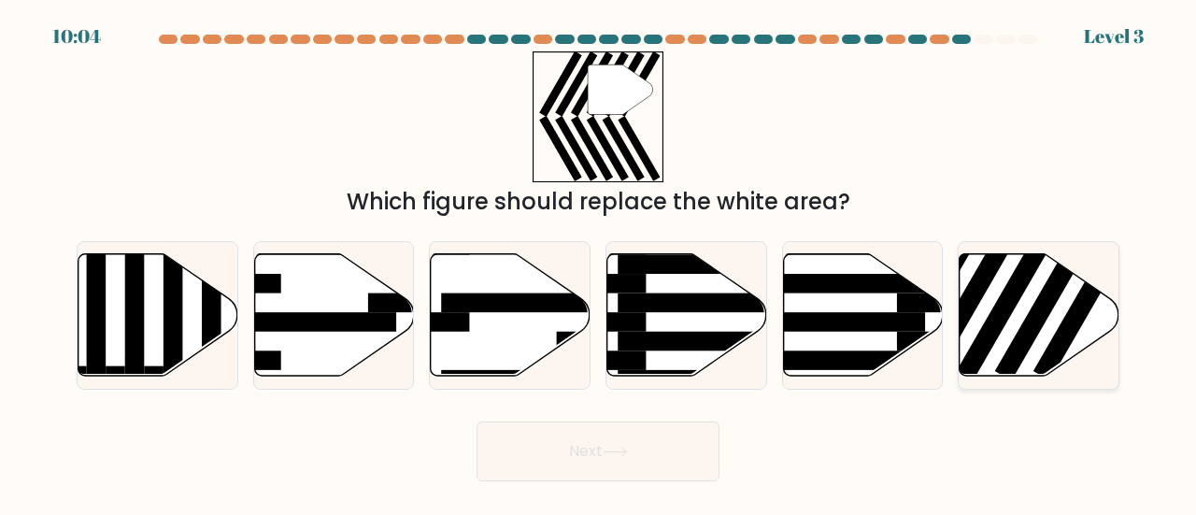
click at [986, 334] on rect at bounding box center [1009, 301] width 104 height 160
click at [599, 263] on input "f." at bounding box center [598, 260] width 1 height 5
radio input "true"
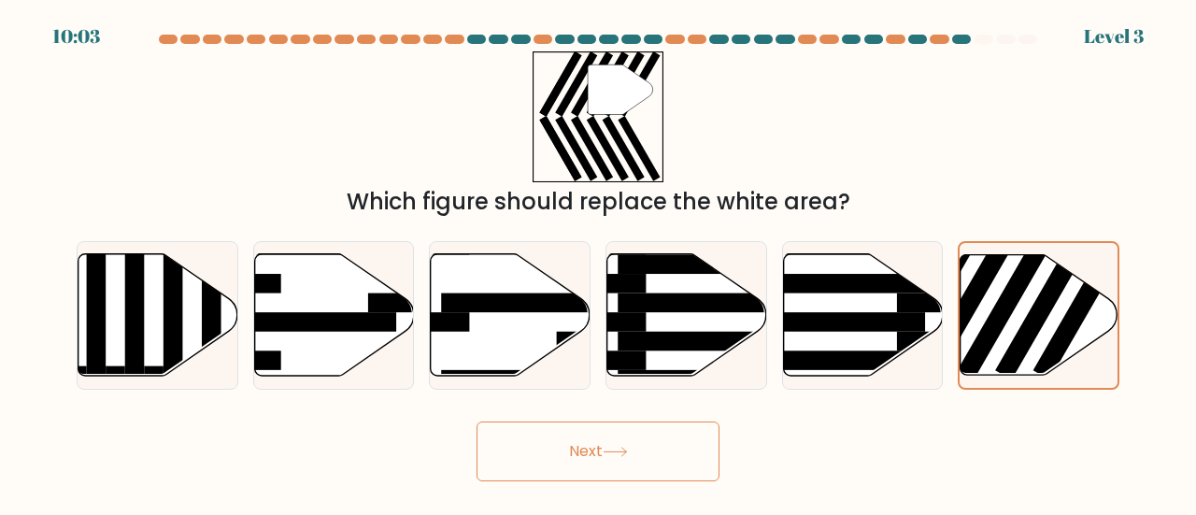
click at [552, 456] on button "Next" at bounding box center [598, 451] width 243 height 60
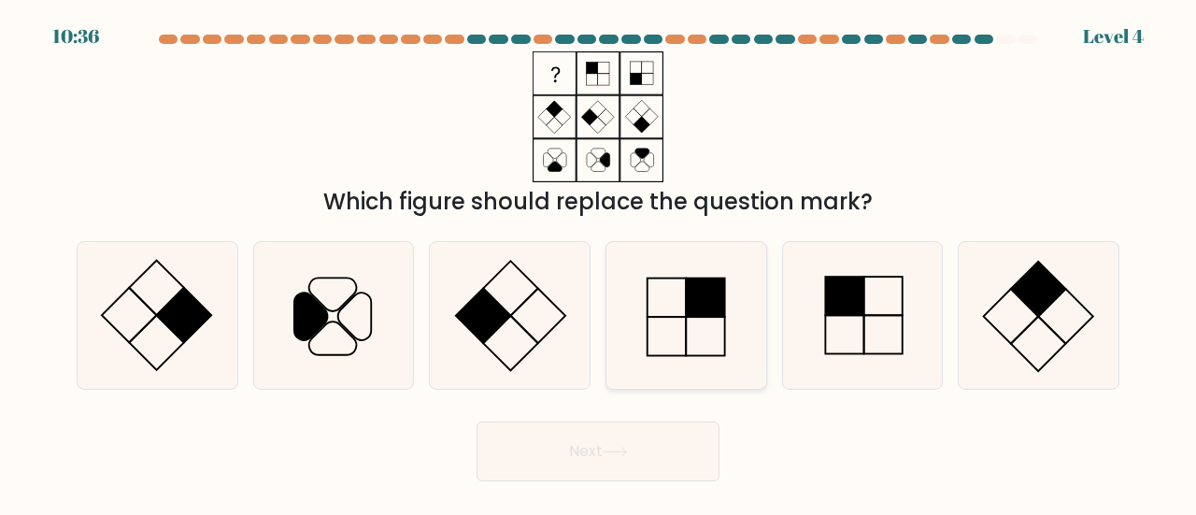
click at [679, 321] on icon at bounding box center [686, 315] width 147 height 147
click at [599, 263] on input "d." at bounding box center [598, 260] width 1 height 5
radio input "true"
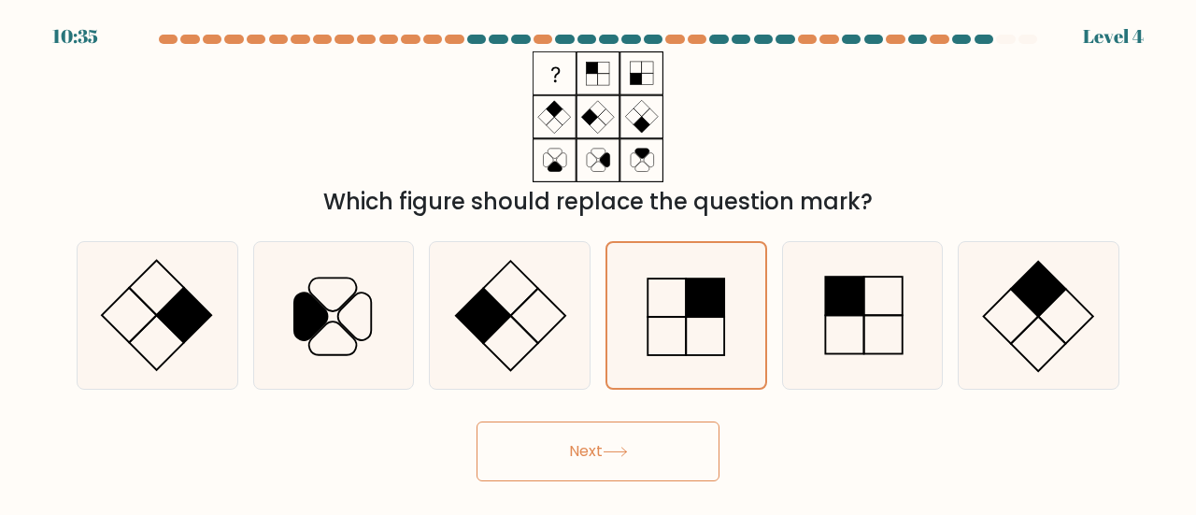
click at [635, 464] on button "Next" at bounding box center [598, 451] width 243 height 60
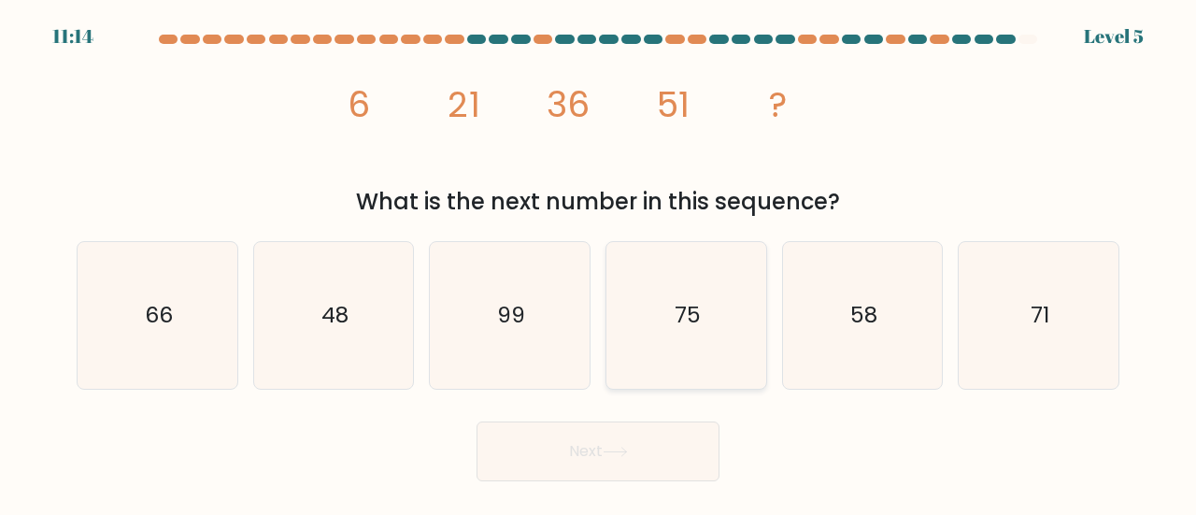
drag, startPoint x: 724, startPoint y: 338, endPoint x: 659, endPoint y: 372, distance: 73.6
click at [723, 338] on icon "75" at bounding box center [686, 315] width 147 height 147
click at [599, 263] on input "d. 75" at bounding box center [598, 260] width 1 height 5
radio input "true"
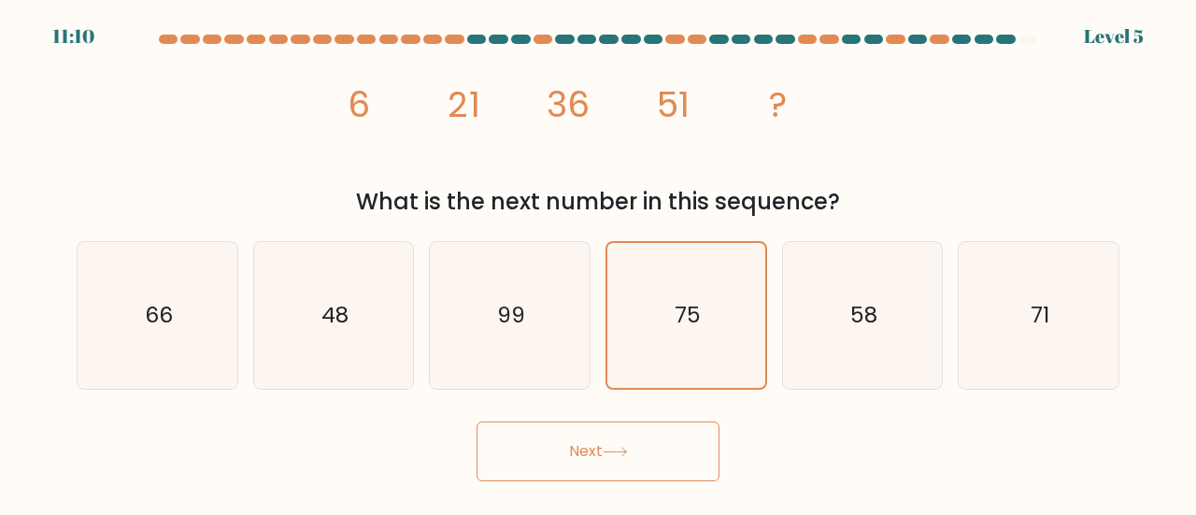
click at [580, 464] on button "Next" at bounding box center [598, 451] width 243 height 60
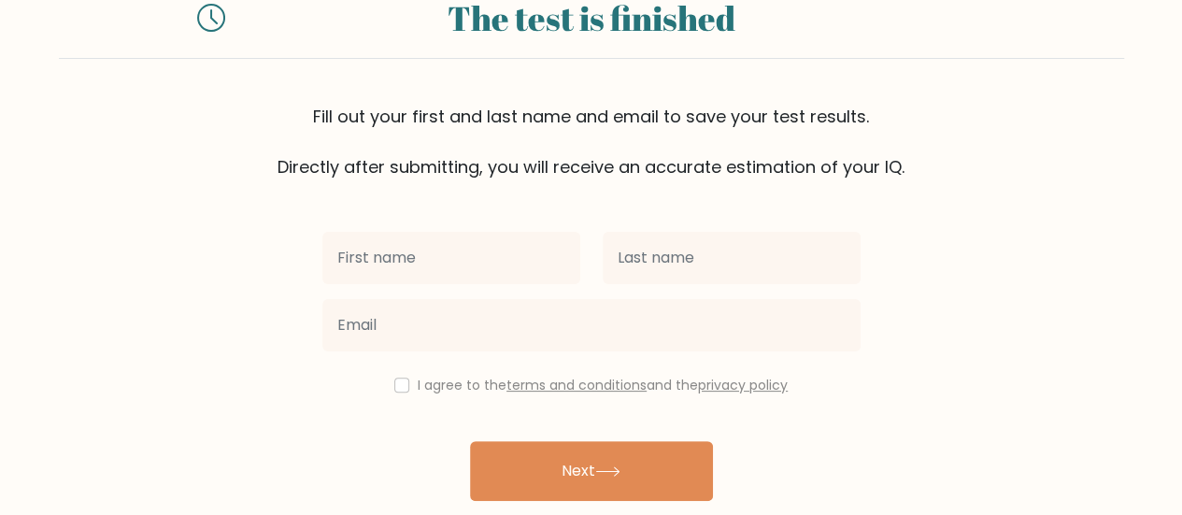
scroll to position [93, 0]
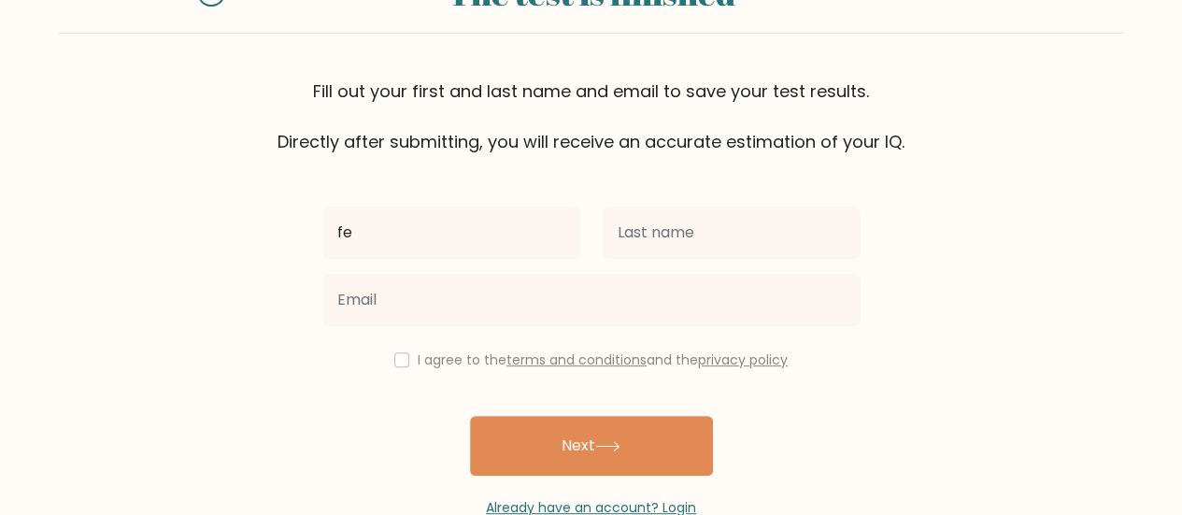
type input "[PERSON_NAME]"
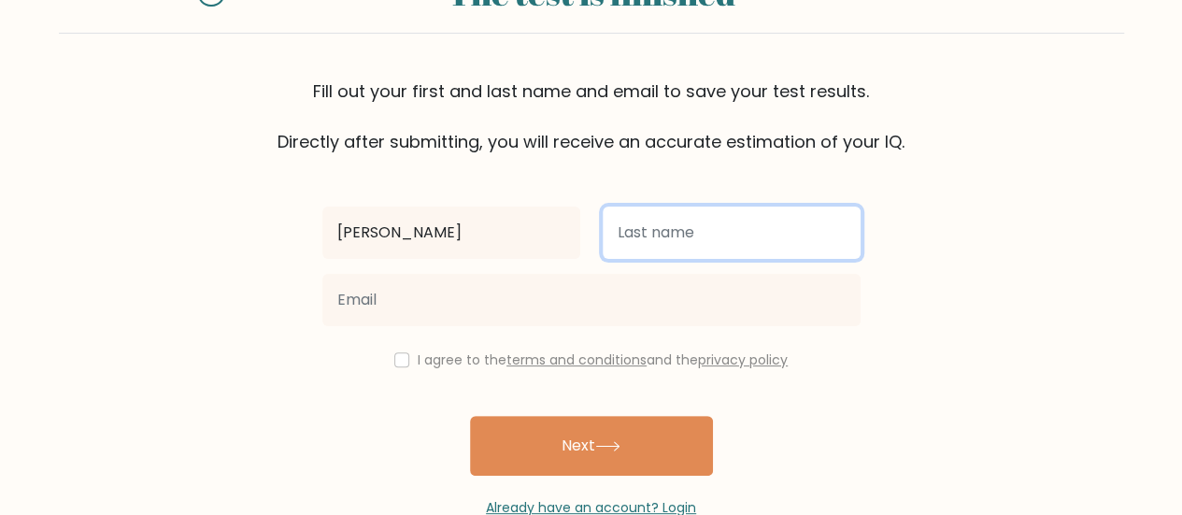
click at [664, 238] on input "text" at bounding box center [732, 233] width 258 height 52
type input "su"
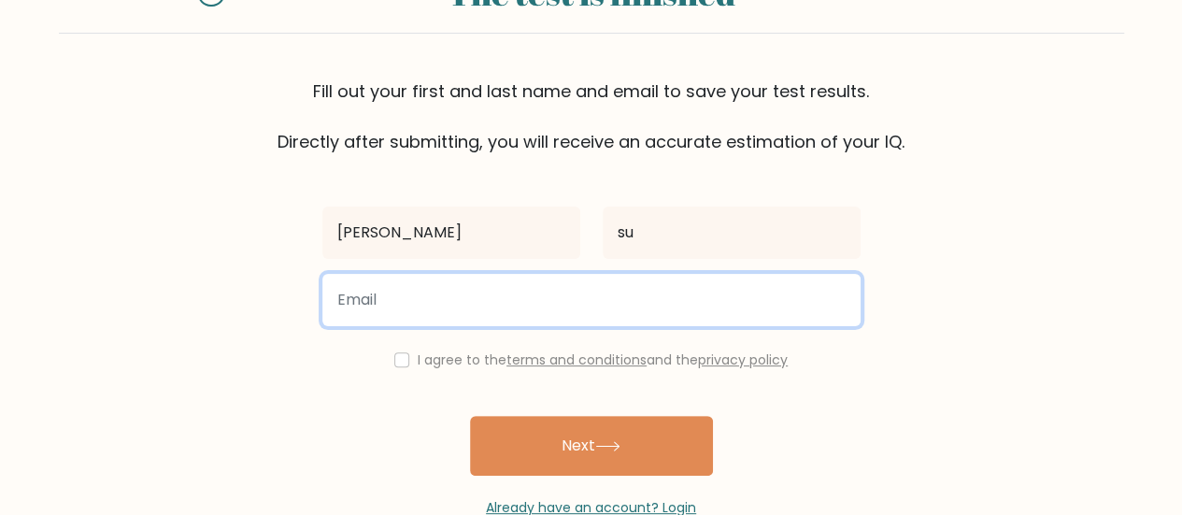
click at [648, 294] on input "email" at bounding box center [591, 300] width 538 height 52
type input "[EMAIL_ADDRESS][DOMAIN_NAME]"
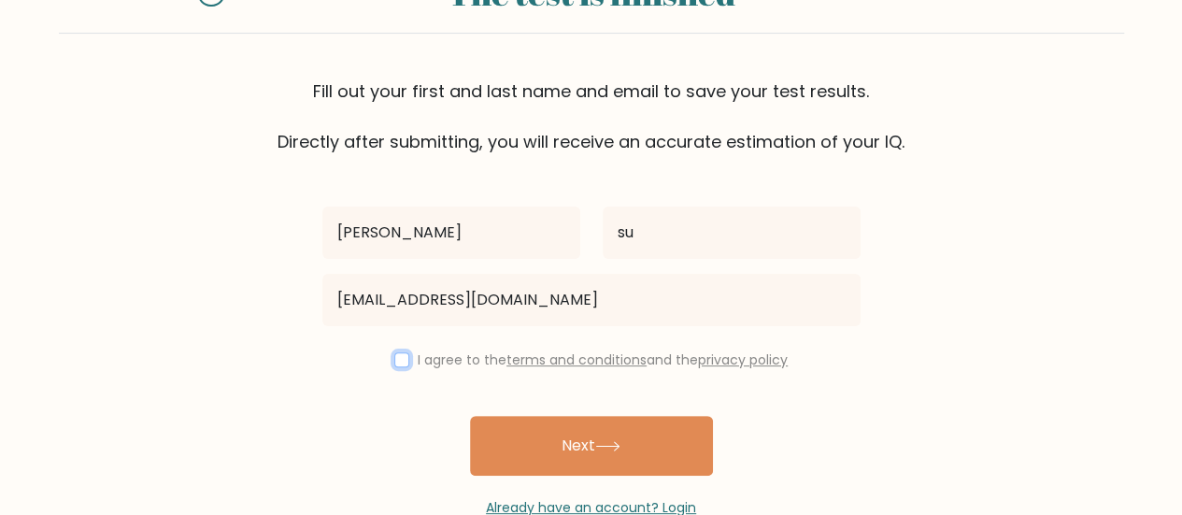
click at [396, 364] on input "checkbox" at bounding box center [401, 359] width 15 height 15
checkbox input "true"
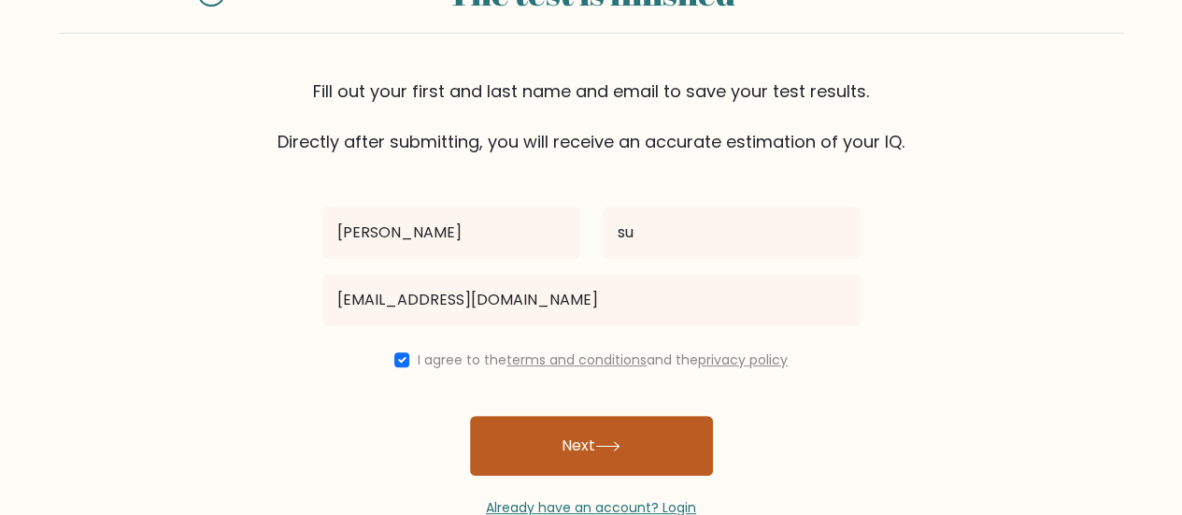
click at [555, 448] on button "Next" at bounding box center [591, 446] width 243 height 60
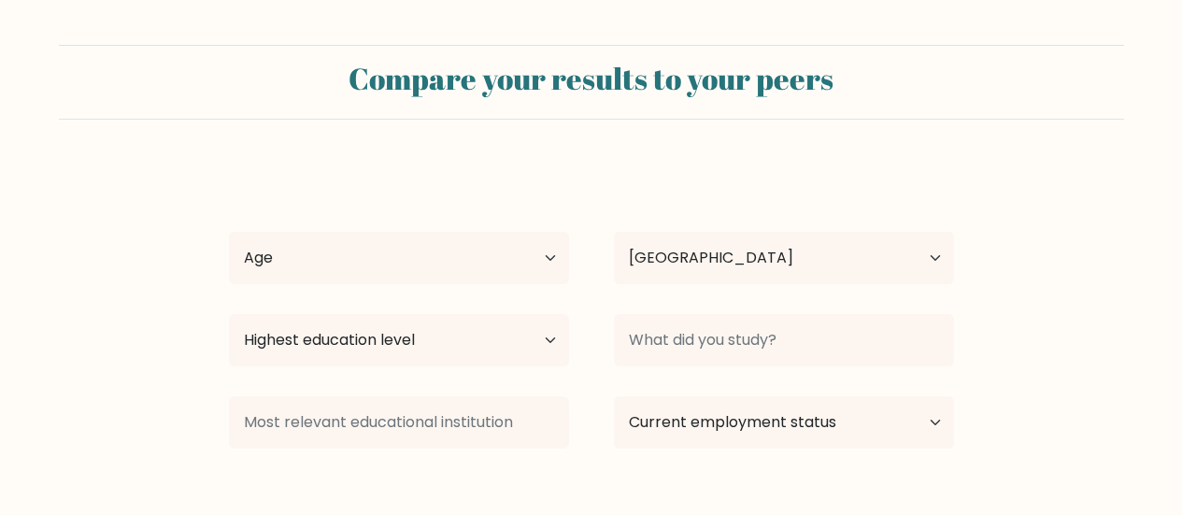
select select "CA"
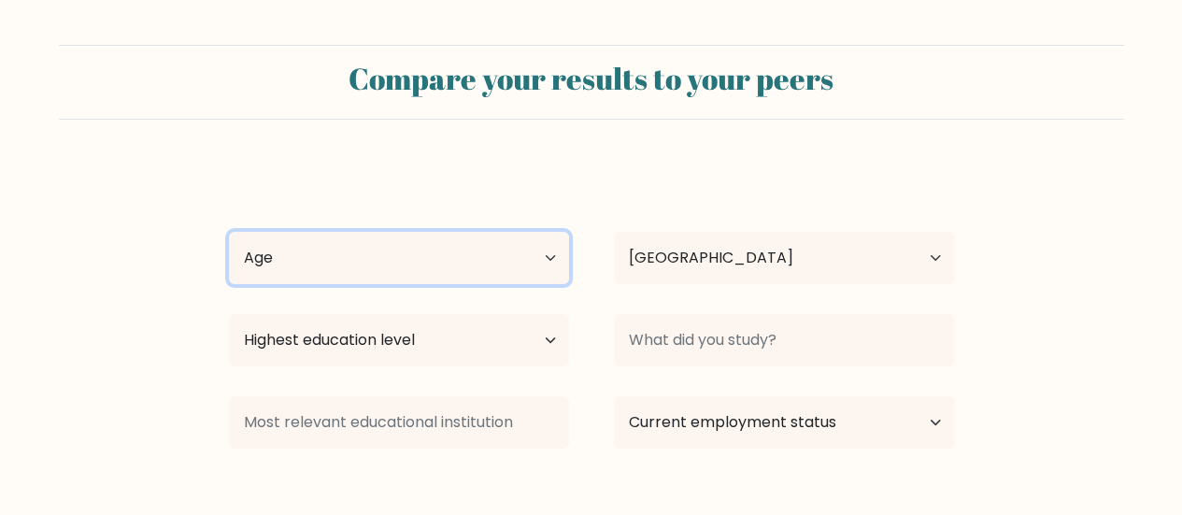
click at [538, 252] on select "Age Under [DEMOGRAPHIC_DATA] [DEMOGRAPHIC_DATA] [DEMOGRAPHIC_DATA] [DEMOGRAPHIC…" at bounding box center [399, 258] width 340 height 52
select select "min_18"
click at [229, 232] on select "Age Under [DEMOGRAPHIC_DATA] [DEMOGRAPHIC_DATA] [DEMOGRAPHIC_DATA] [DEMOGRAPHIC…" at bounding box center [399, 258] width 340 height 52
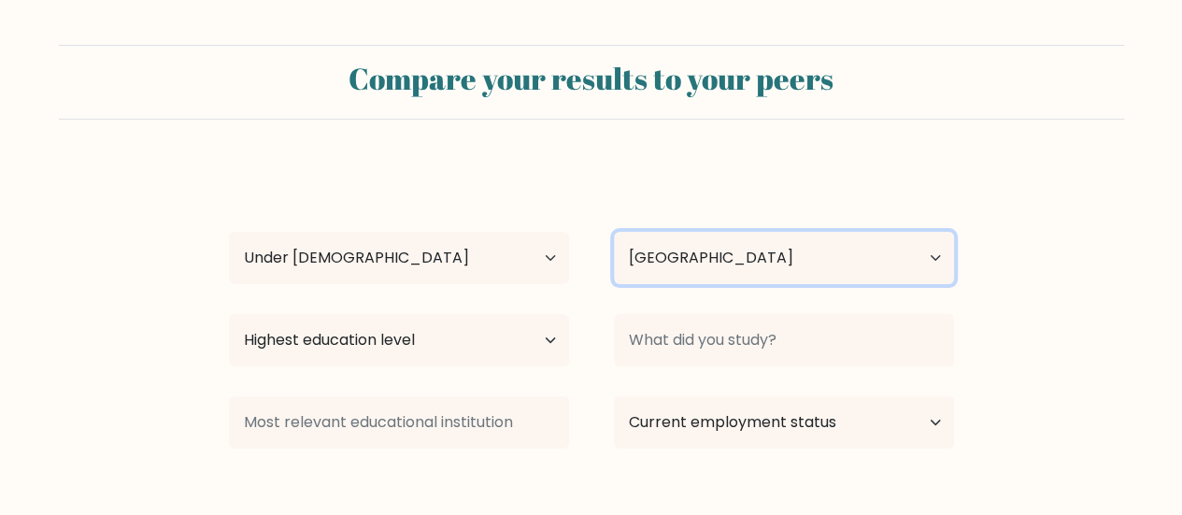
click at [813, 272] on select "Country [GEOGRAPHIC_DATA] [GEOGRAPHIC_DATA] [GEOGRAPHIC_DATA] [US_STATE] [GEOGR…" at bounding box center [784, 258] width 340 height 52
click at [614, 232] on select "Country [GEOGRAPHIC_DATA] [GEOGRAPHIC_DATA] [GEOGRAPHIC_DATA] [US_STATE] [GEOGR…" at bounding box center [784, 258] width 340 height 52
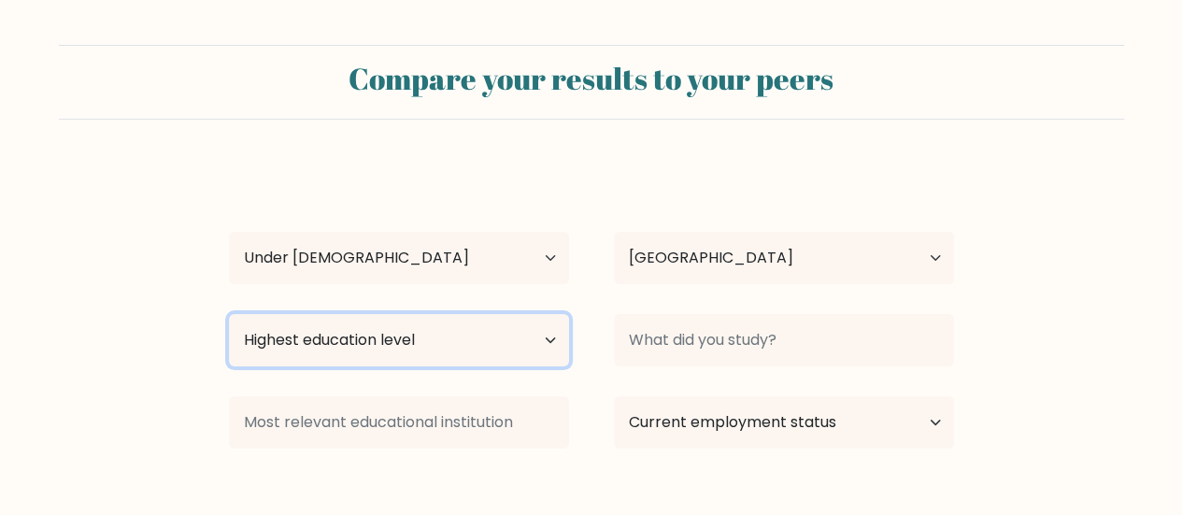
click at [482, 336] on select "Highest education level No schooling Primary Lower Secondary Upper Secondary Oc…" at bounding box center [399, 340] width 340 height 52
click at [229, 314] on select "Highest education level No schooling Primary Lower Secondary Upper Secondary Oc…" at bounding box center [399, 340] width 340 height 52
click at [379, 336] on select "Highest education level No schooling Primary Lower Secondary Upper Secondary Oc…" at bounding box center [399, 340] width 340 height 52
click at [490, 332] on select "Highest education level No schooling Primary Lower Secondary Upper Secondary Oc…" at bounding box center [399, 340] width 340 height 52
select select "primary"
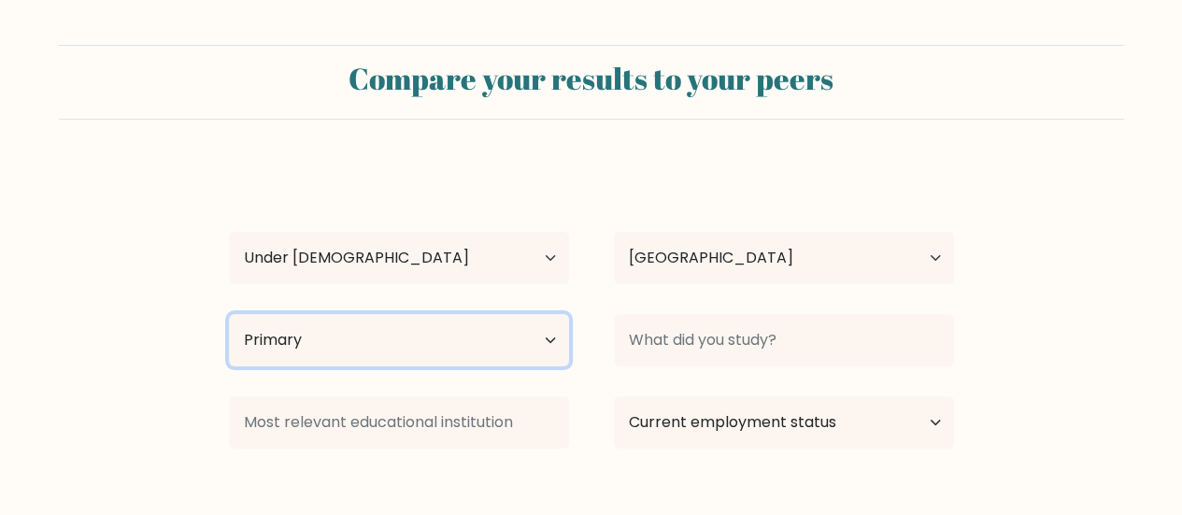
click at [229, 314] on select "Highest education level No schooling Primary Lower Secondary Upper Secondary Oc…" at bounding box center [399, 340] width 340 height 52
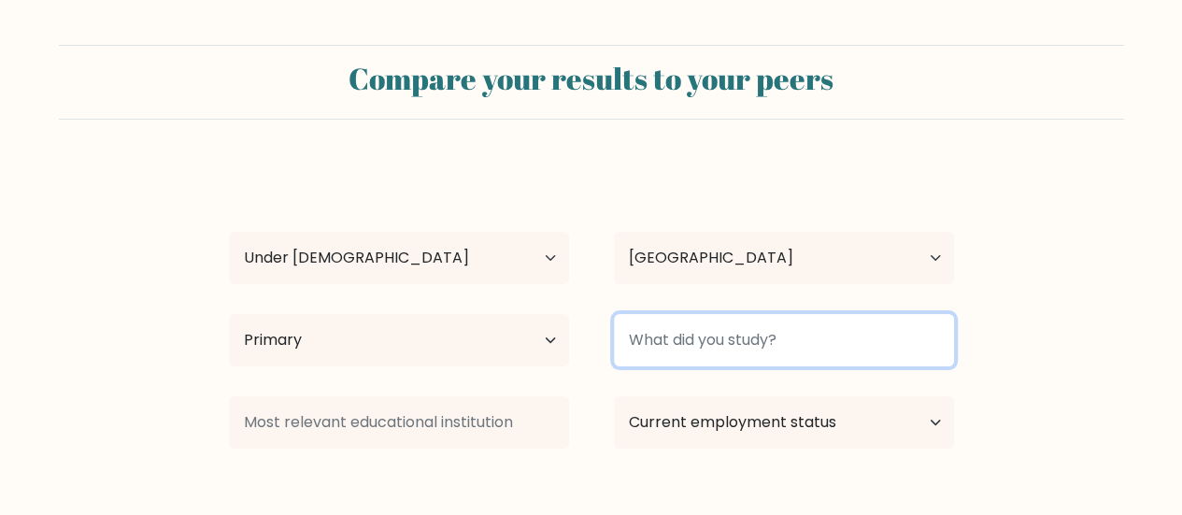
click at [801, 332] on input at bounding box center [784, 340] width 340 height 52
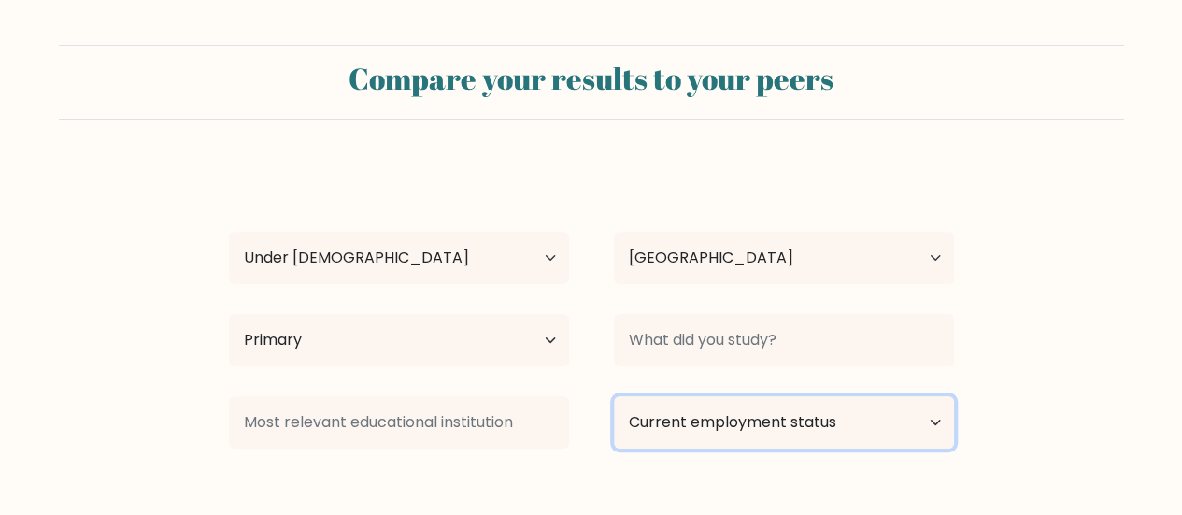
click at [772, 412] on select "Current employment status Employed Student Retired Other / prefer not to answer" at bounding box center [784, 422] width 340 height 52
select select "student"
click at [614, 396] on select "Current employment status Employed Student Retired Other / prefer not to answer" at bounding box center [784, 422] width 340 height 52
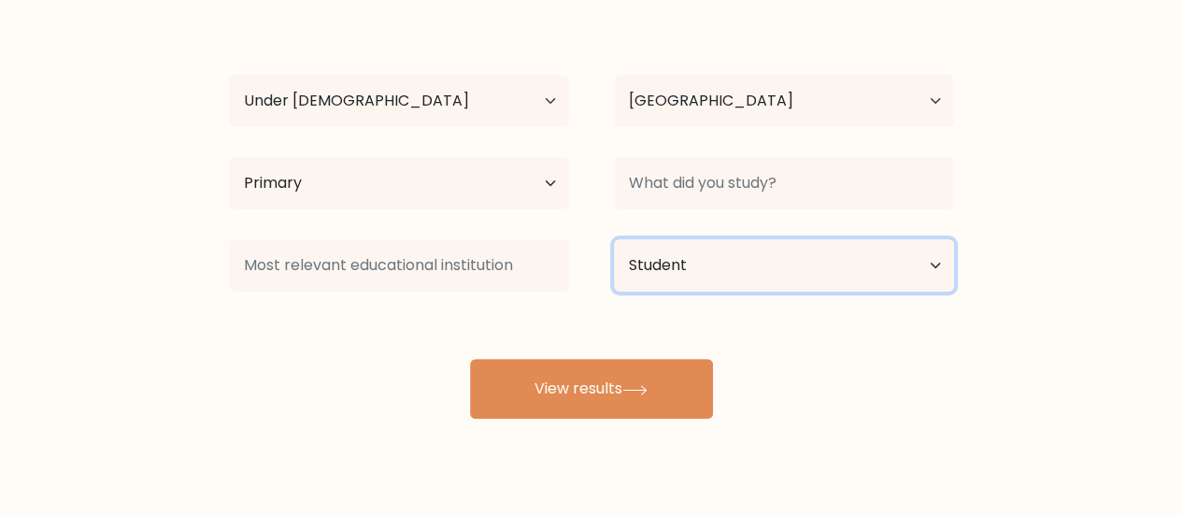
scroll to position [187, 0]
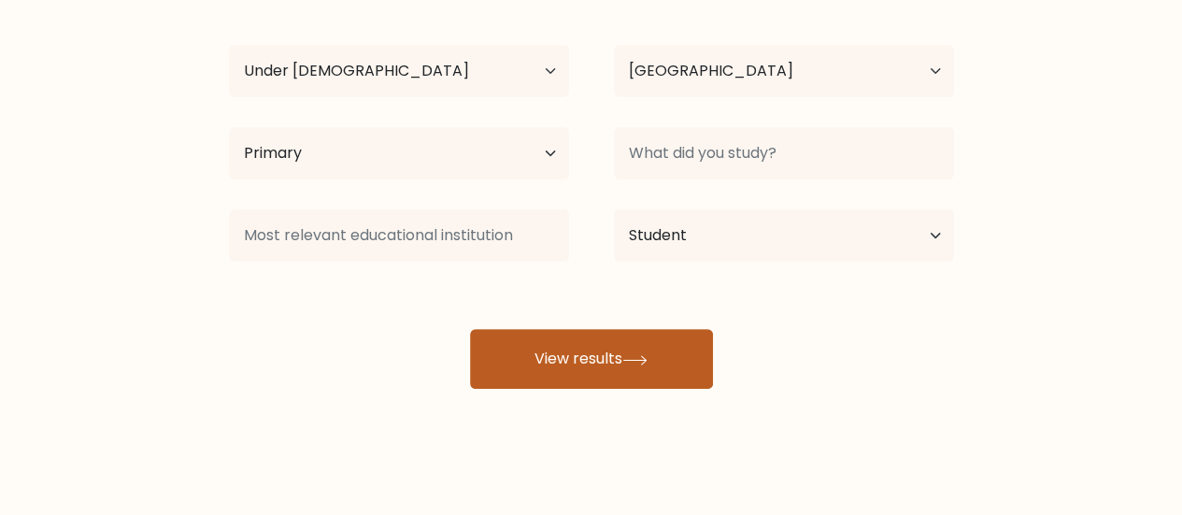
click at [645, 377] on button "View results" at bounding box center [591, 359] width 243 height 60
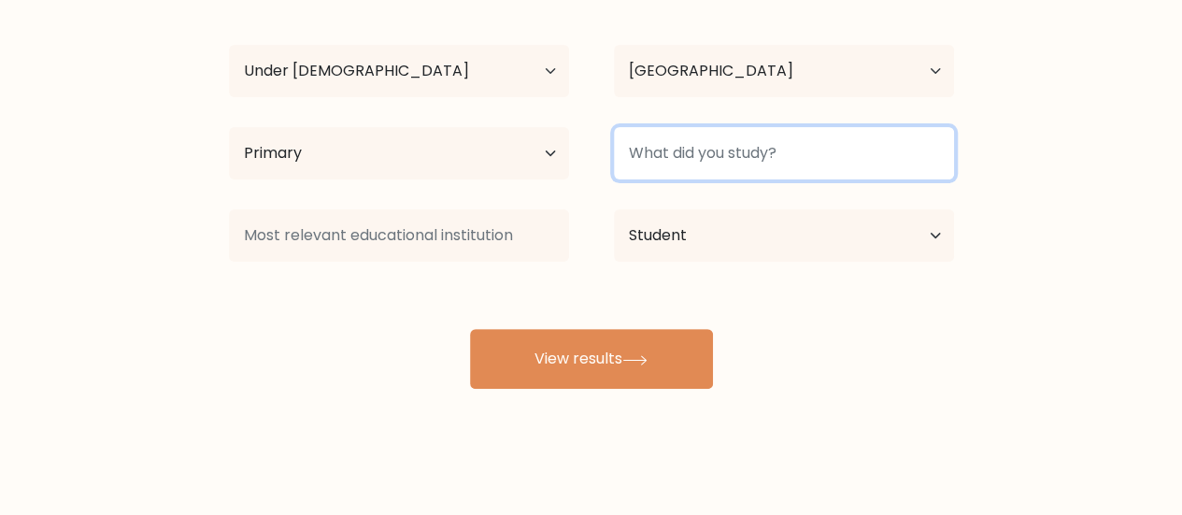
click at [719, 154] on input at bounding box center [784, 153] width 340 height 52
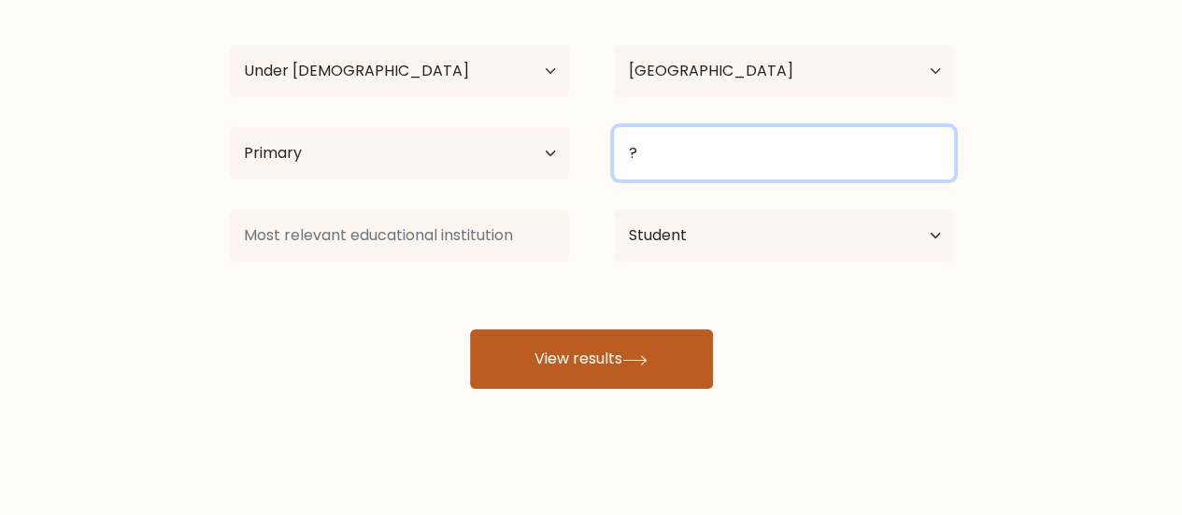
type input "?"
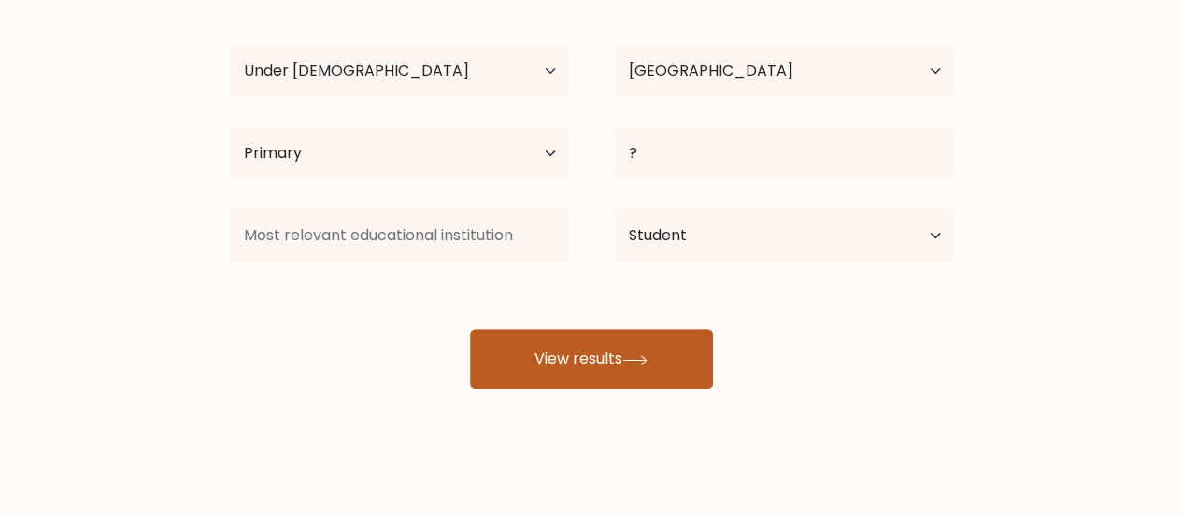
click at [630, 359] on icon at bounding box center [634, 359] width 22 height 8
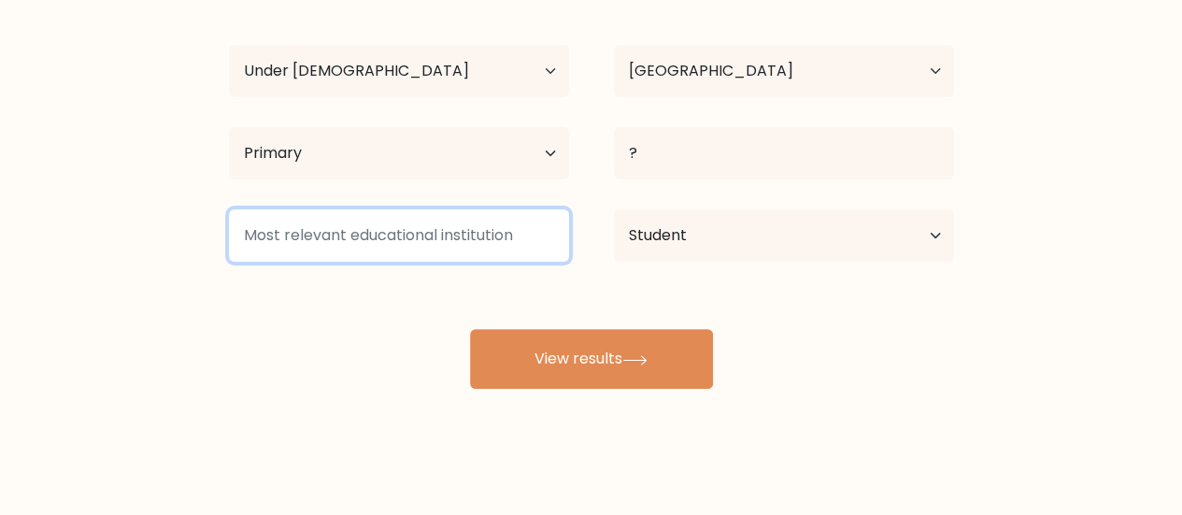
click at [481, 233] on input at bounding box center [399, 235] width 340 height 52
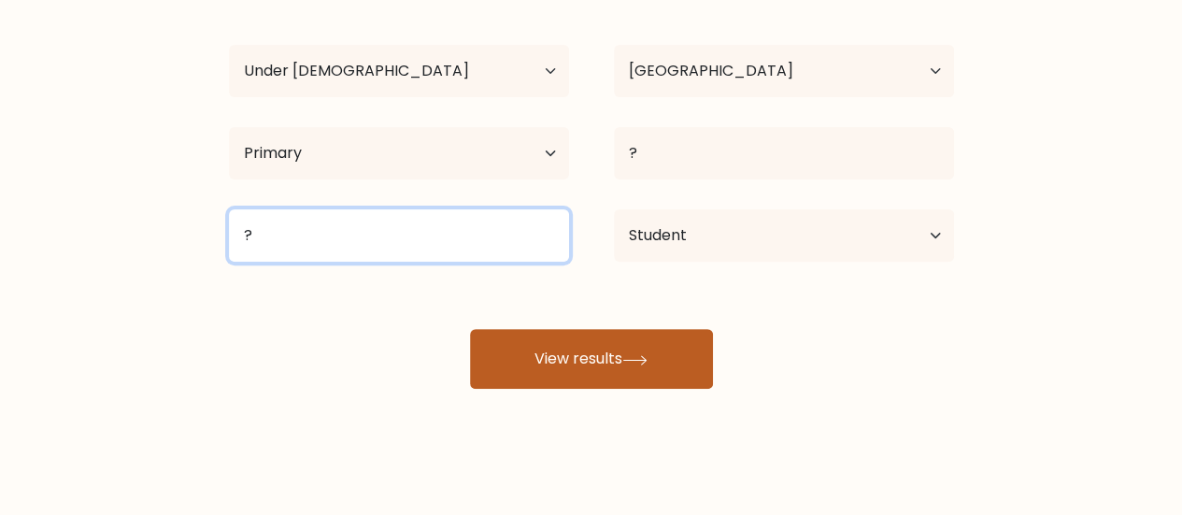
type input "?"
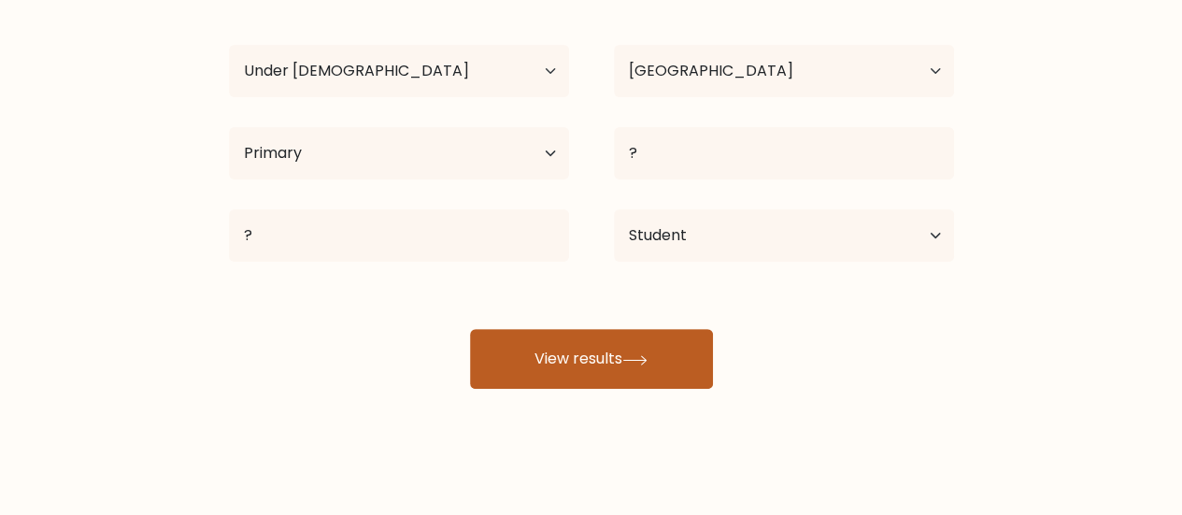
click at [608, 373] on button "View results" at bounding box center [591, 359] width 243 height 60
